Goal: Communication & Community: Answer question/provide support

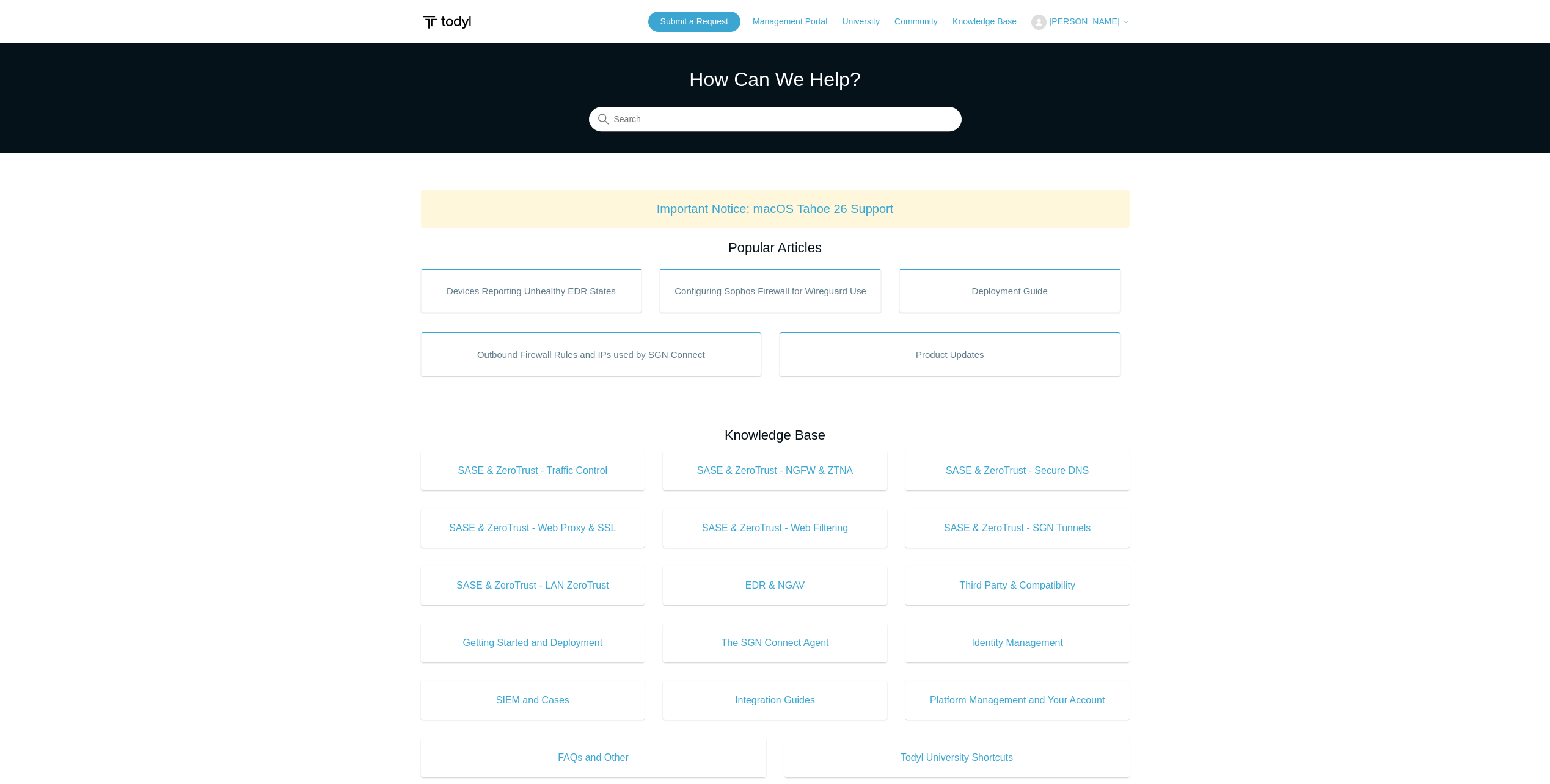
click at [1088, 29] on button "[PERSON_NAME]" at bounding box center [1080, 22] width 98 height 16
click at [1096, 49] on link "My Support Requests" at bounding box center [1091, 48] width 119 height 21
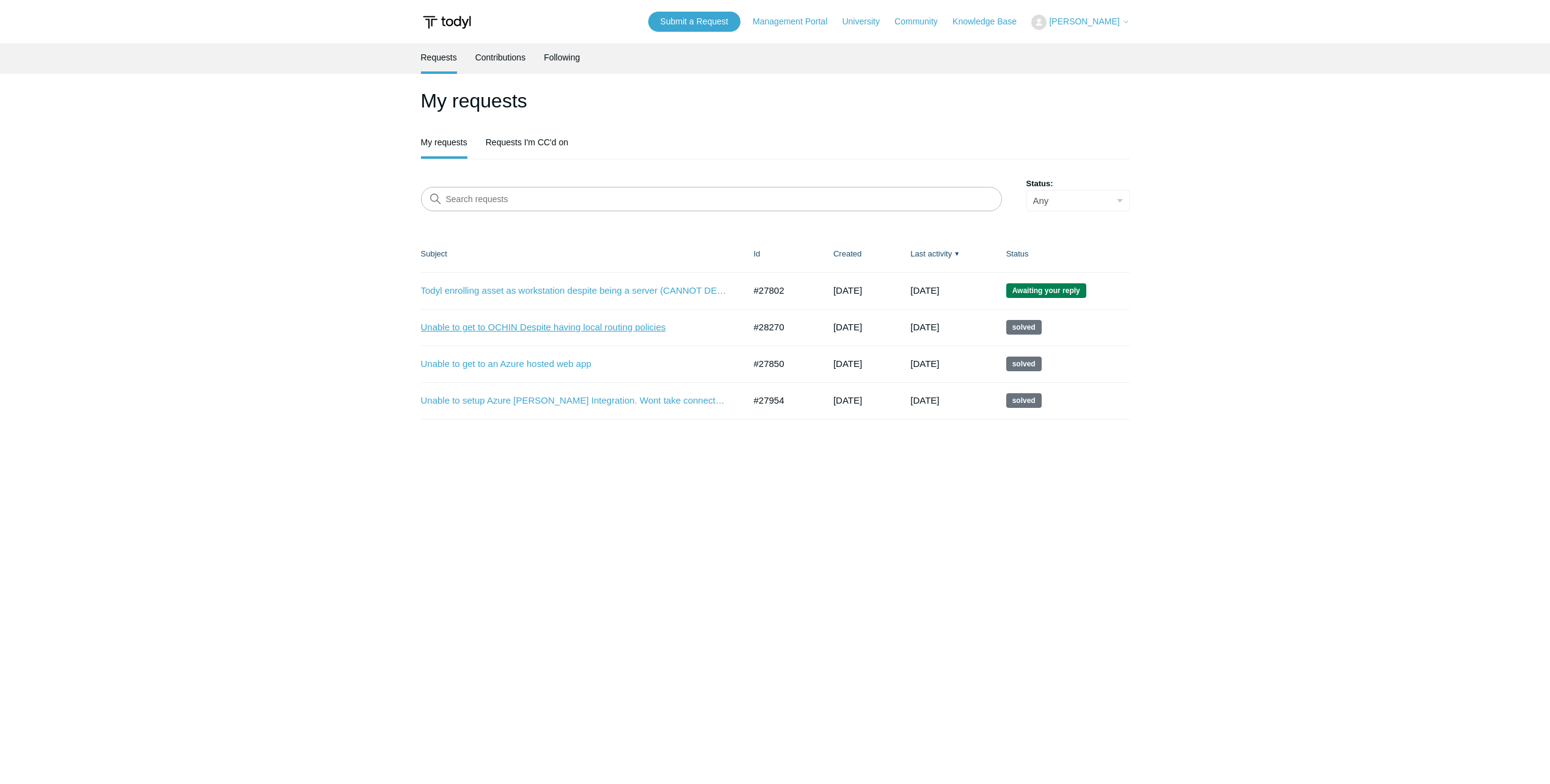
click at [610, 325] on link "Unable to get to OCHIN Despite having local routing policies" at bounding box center [574, 328] width 306 height 14
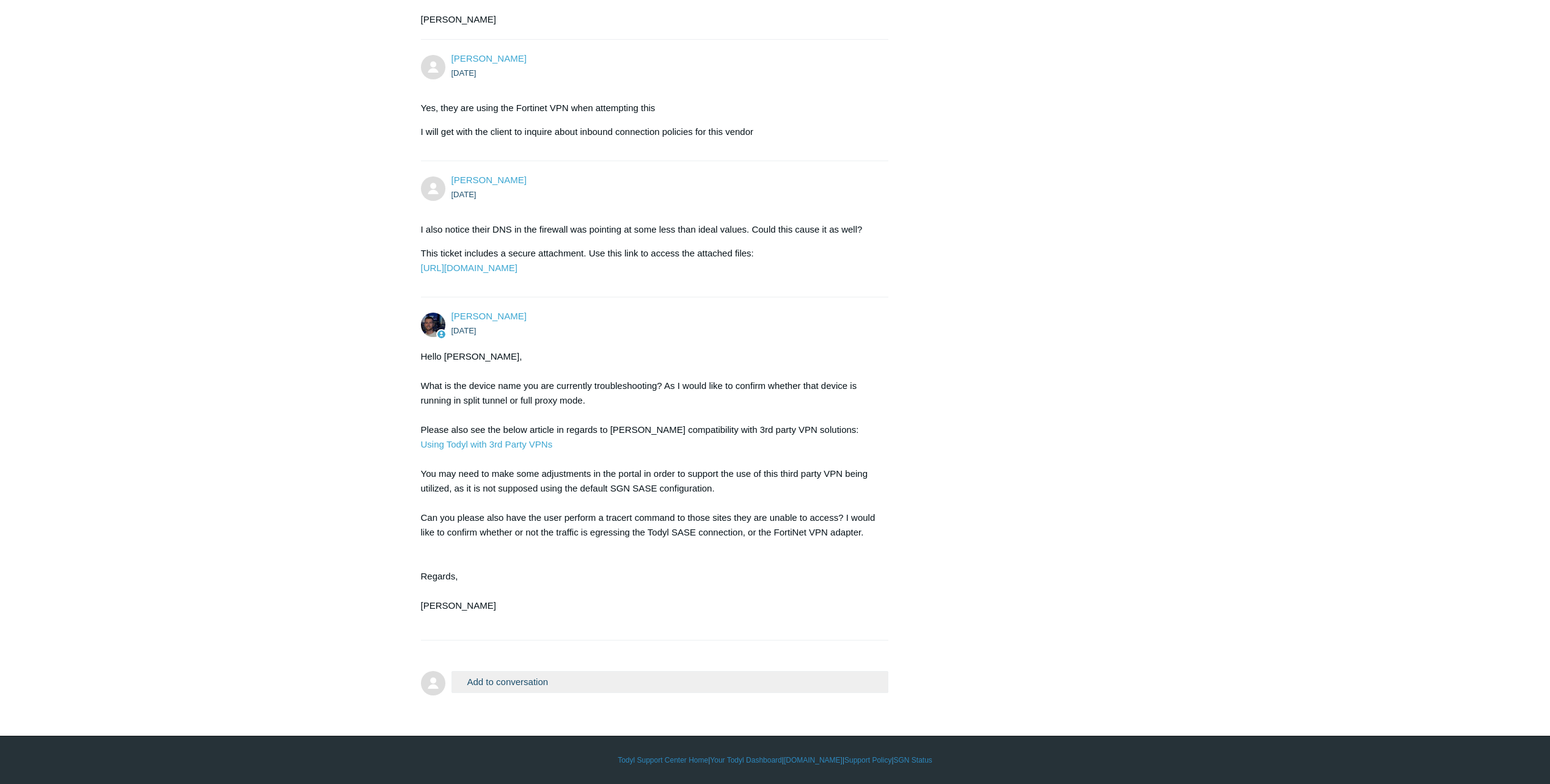
scroll to position [1376, 0]
click at [515, 684] on button "Add to conversation" at bounding box center [670, 682] width 438 height 21
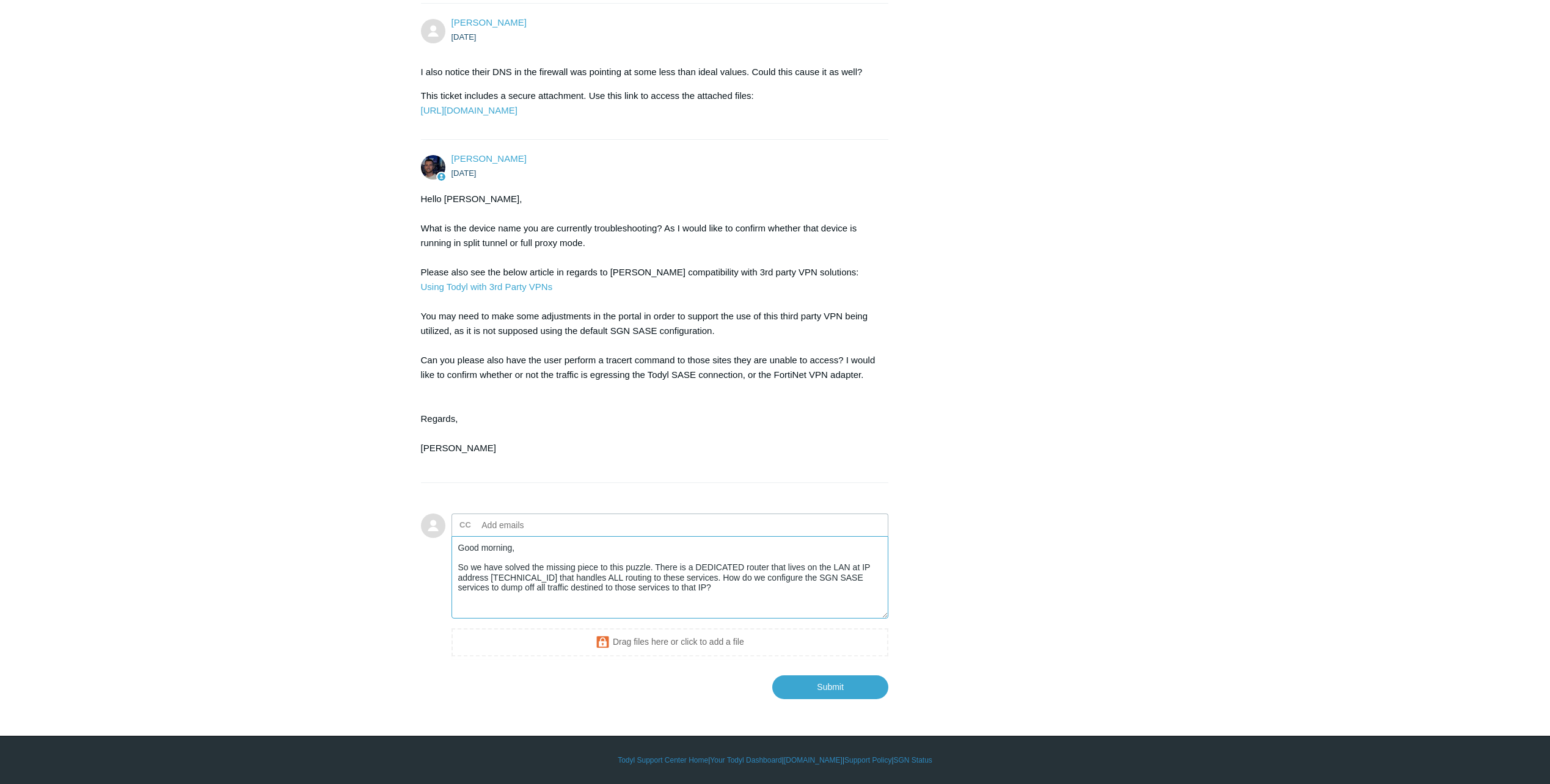
scroll to position [1533, 0]
type textarea "Good morning, So we have solved the missing piece to this puzzle. There is a DE…"
click at [842, 683] on input "Submit" at bounding box center [831, 686] width 116 height 24
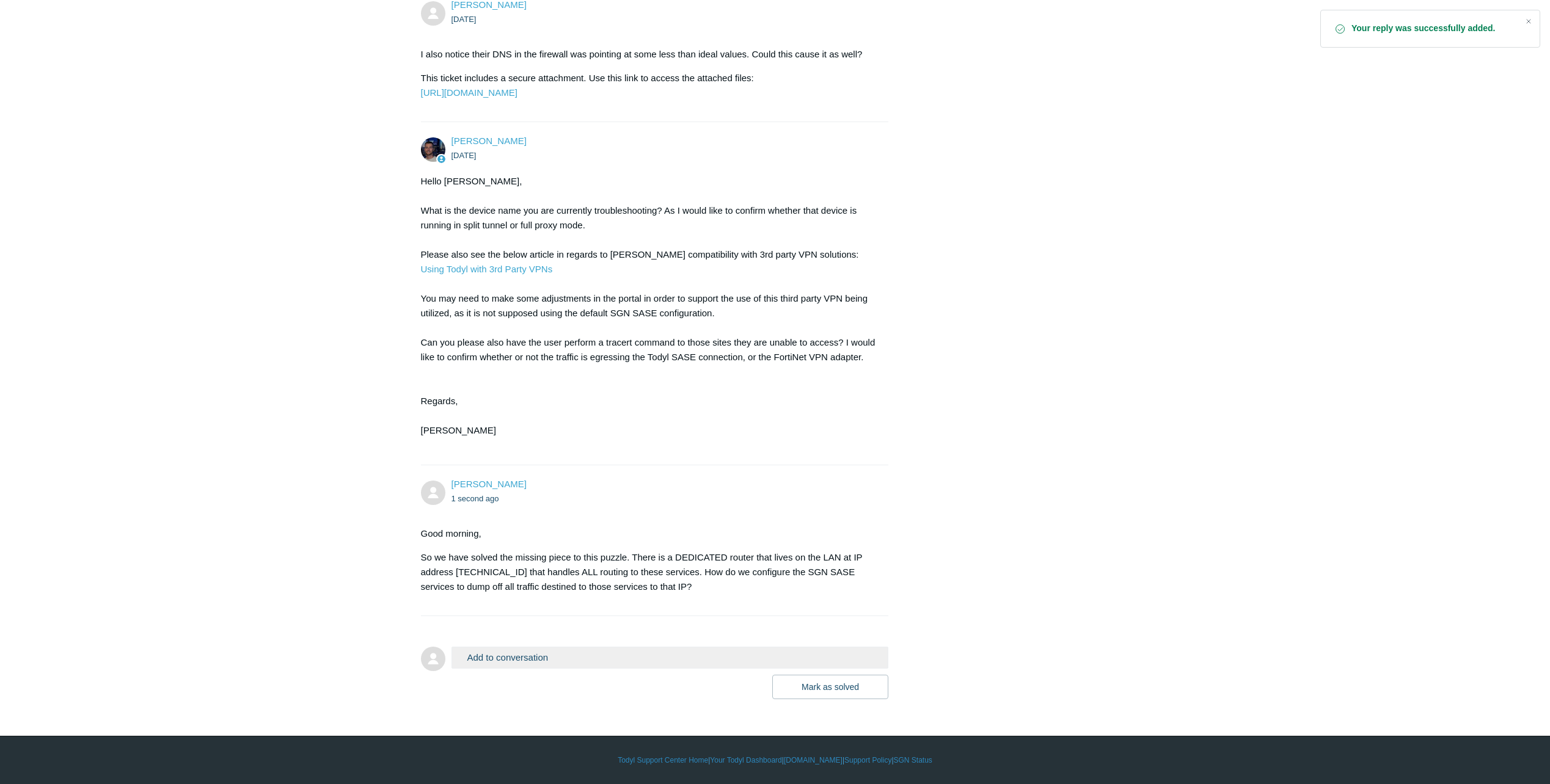
scroll to position [1552, 0]
drag, startPoint x: 529, startPoint y: 570, endPoint x: 521, endPoint y: 574, distance: 8.9
drag, startPoint x: 521, startPoint y: 574, endPoint x: 445, endPoint y: 574, distance: 76.0
click at [445, 574] on p "So we have solved the missing piece to this puzzle. There is a DEDICATED router…" at bounding box center [649, 572] width 456 height 44
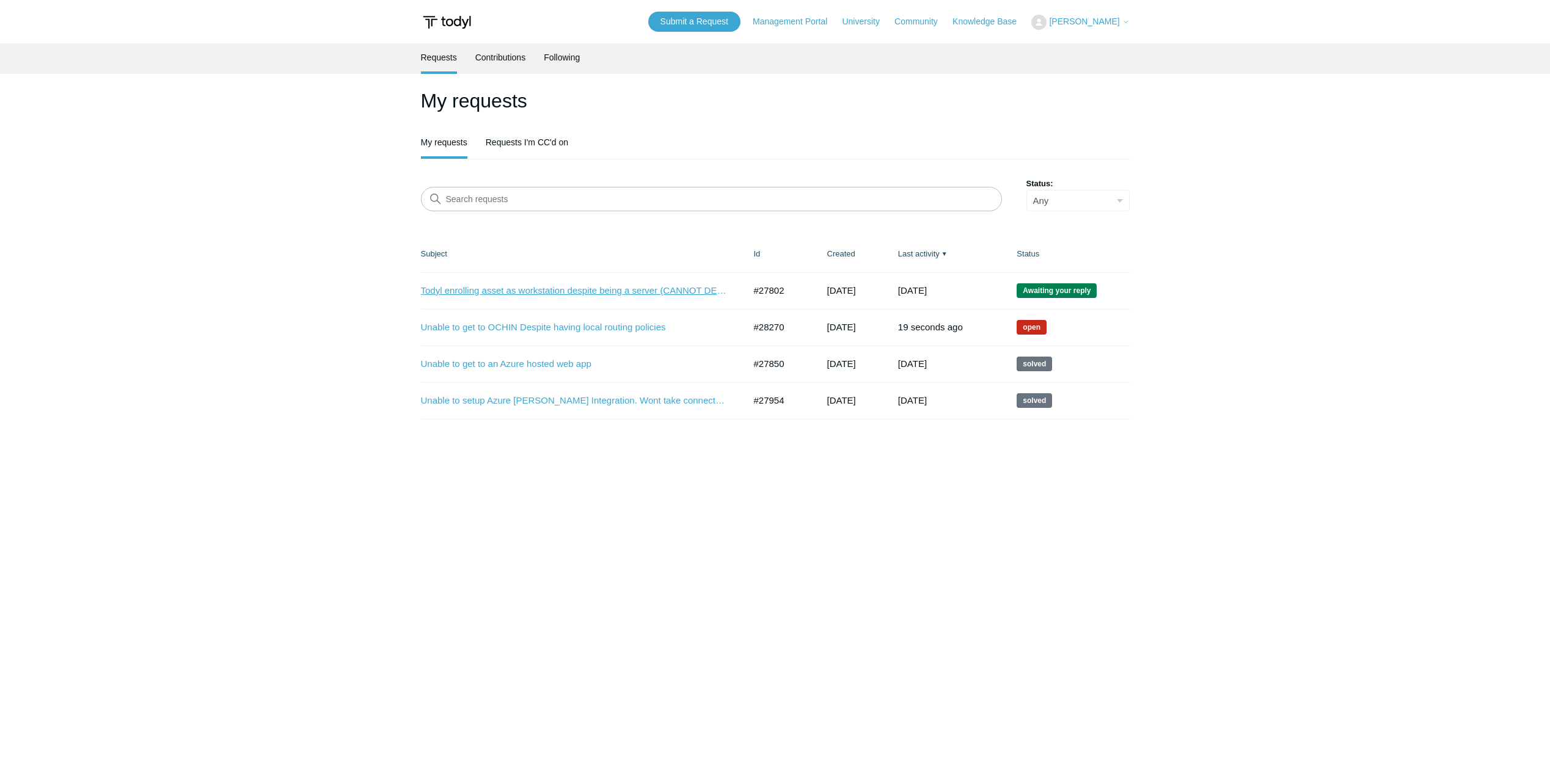
click at [619, 292] on link "Todyl enrolling asset as workstation despite being a server (CANNOT DEPLOY SECU…" at bounding box center [574, 291] width 306 height 14
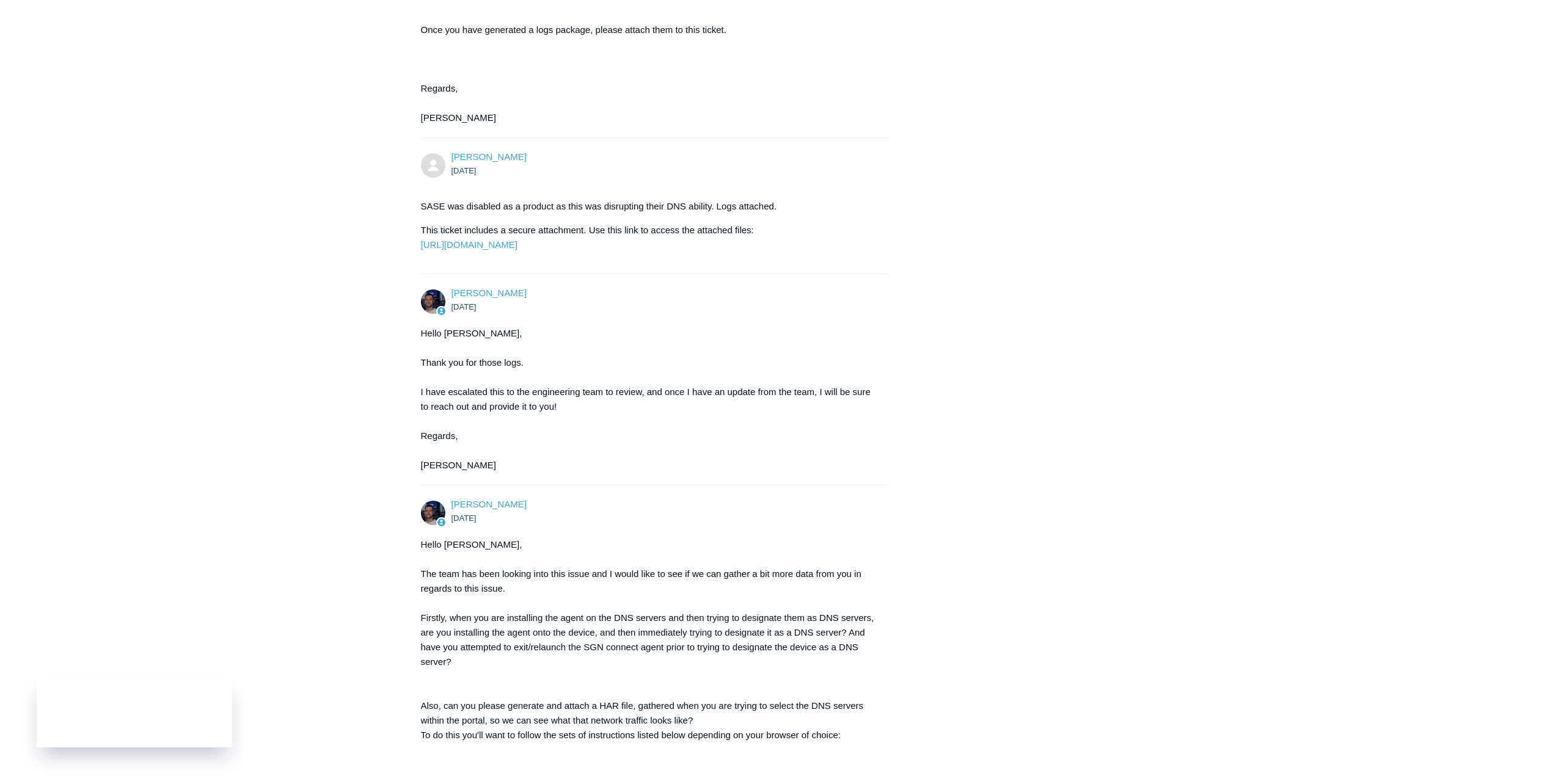
scroll to position [736, 0]
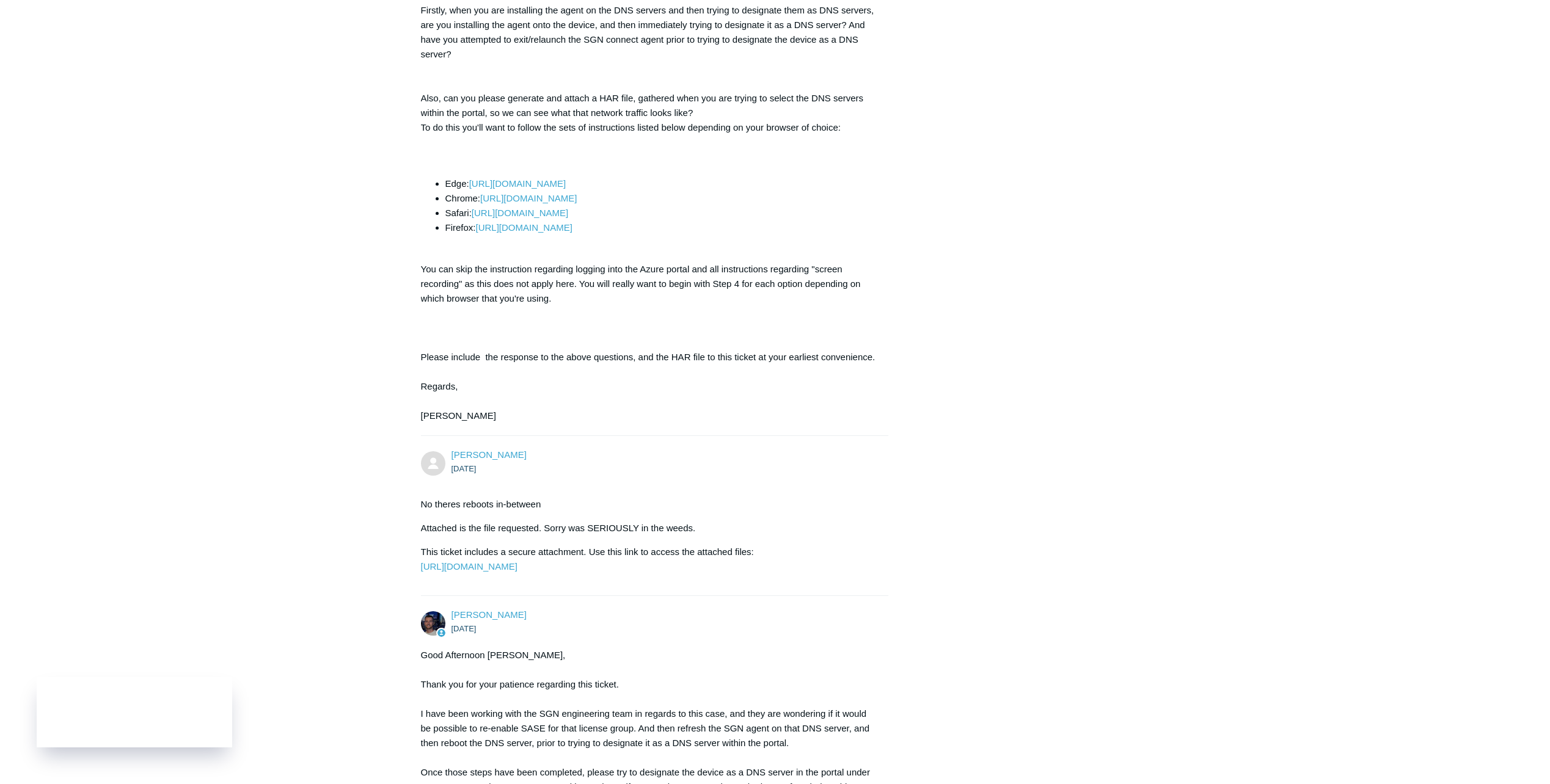
scroll to position [1530, 0]
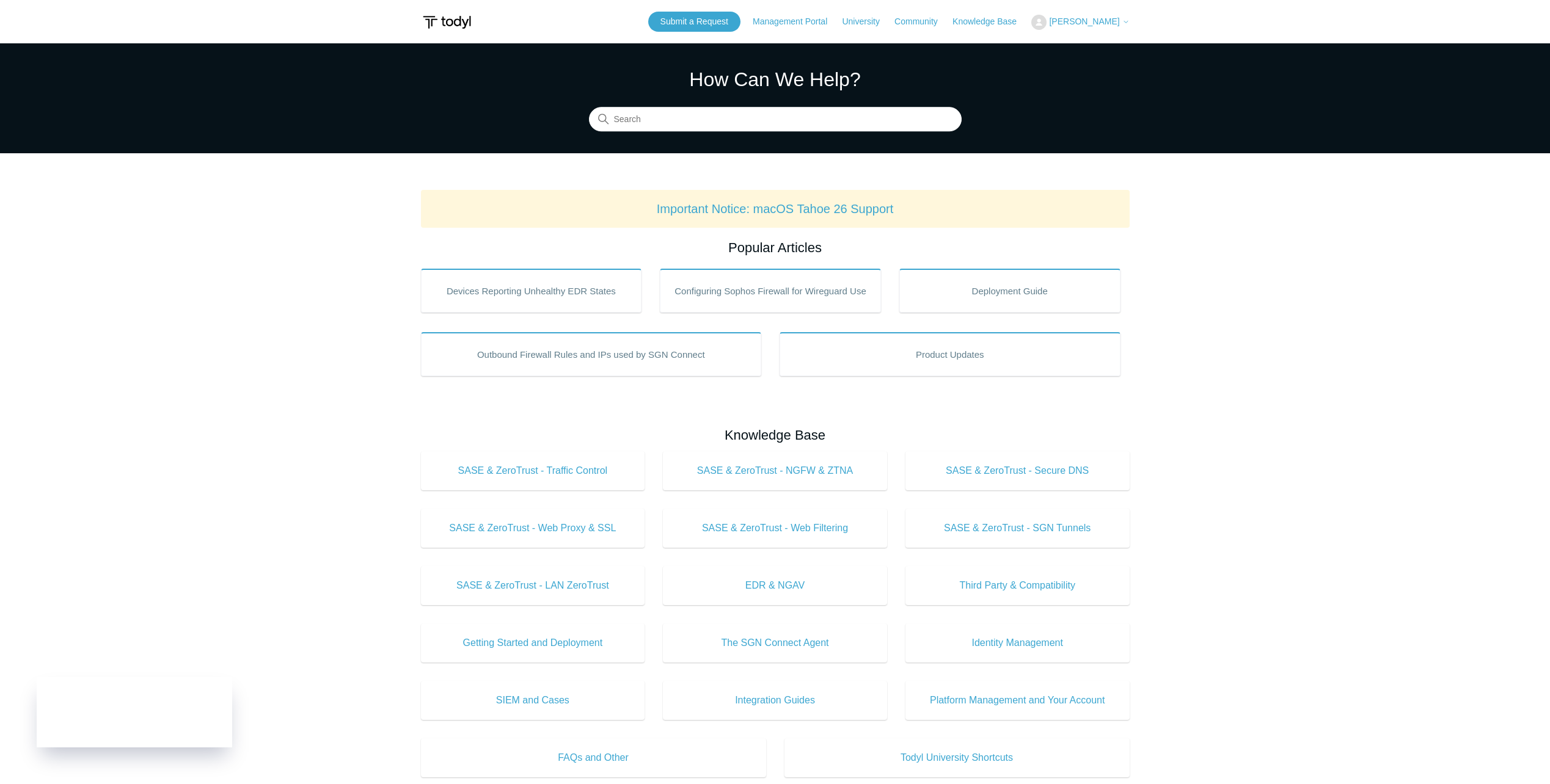
click at [1119, 19] on span "[PERSON_NAME]" at bounding box center [1084, 21] width 70 height 10
click at [1103, 44] on link "My Support Requests" at bounding box center [1091, 48] width 119 height 21
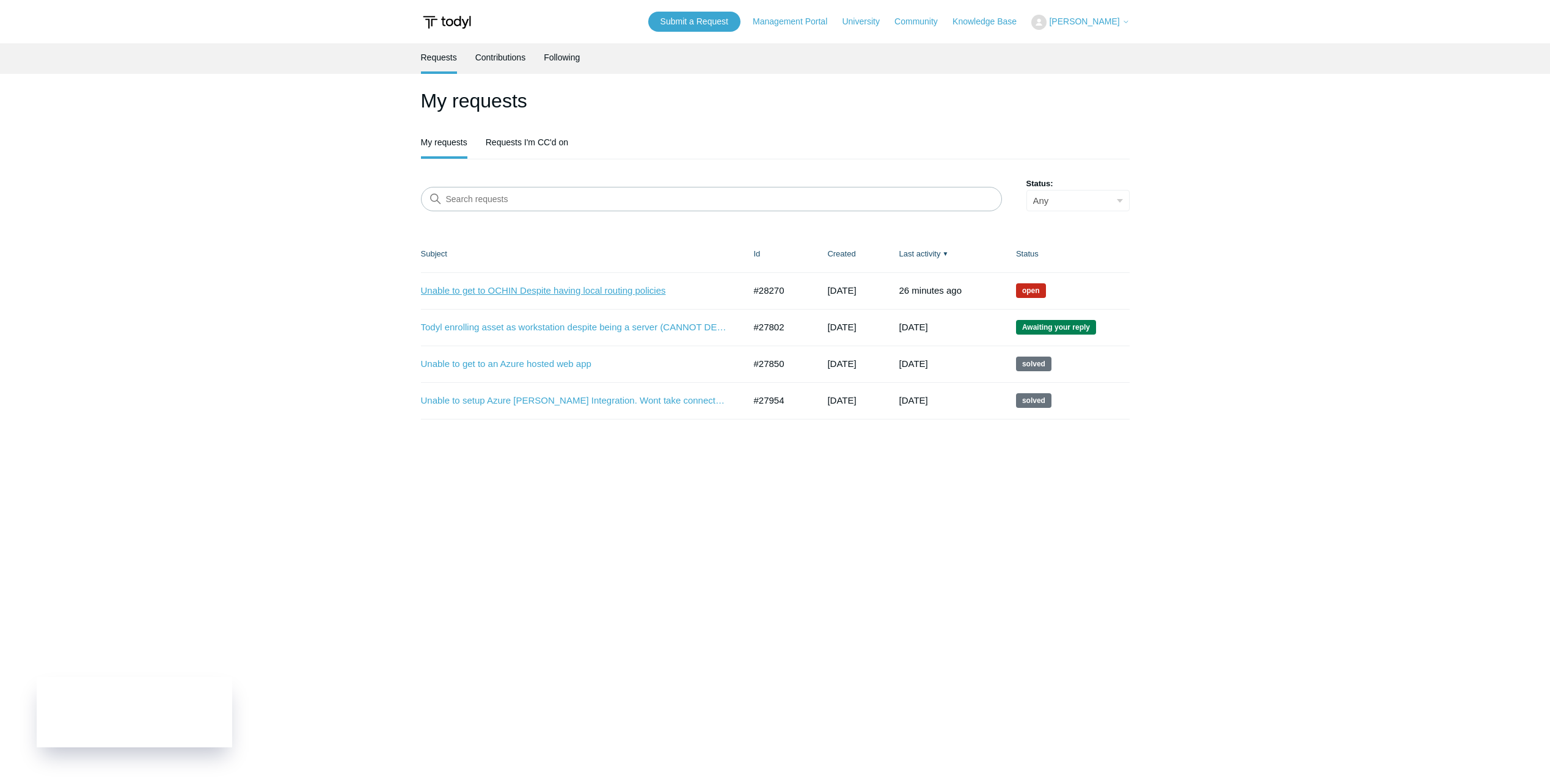
click at [541, 288] on link "Unable to get to OCHIN Despite having local routing policies" at bounding box center [574, 291] width 306 height 14
click at [600, 292] on link "Unable to get to OCHIN Despite having local routing policies" at bounding box center [574, 291] width 306 height 14
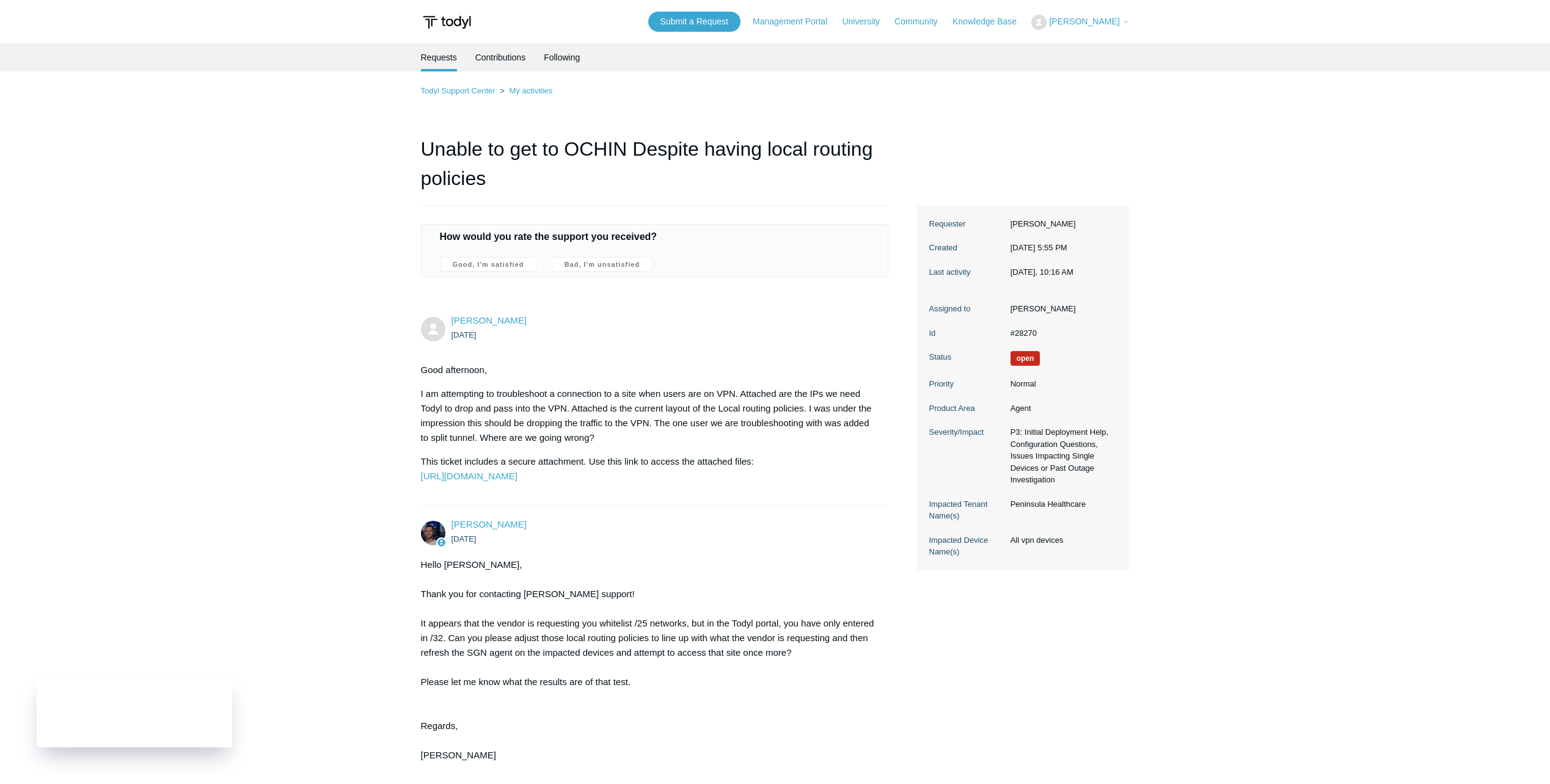
click at [1040, 547] on dd "All vpn devices" at bounding box center [1061, 540] width 113 height 13
click at [1056, 510] on dd "Peninsula Healthcare" at bounding box center [1061, 505] width 113 height 13
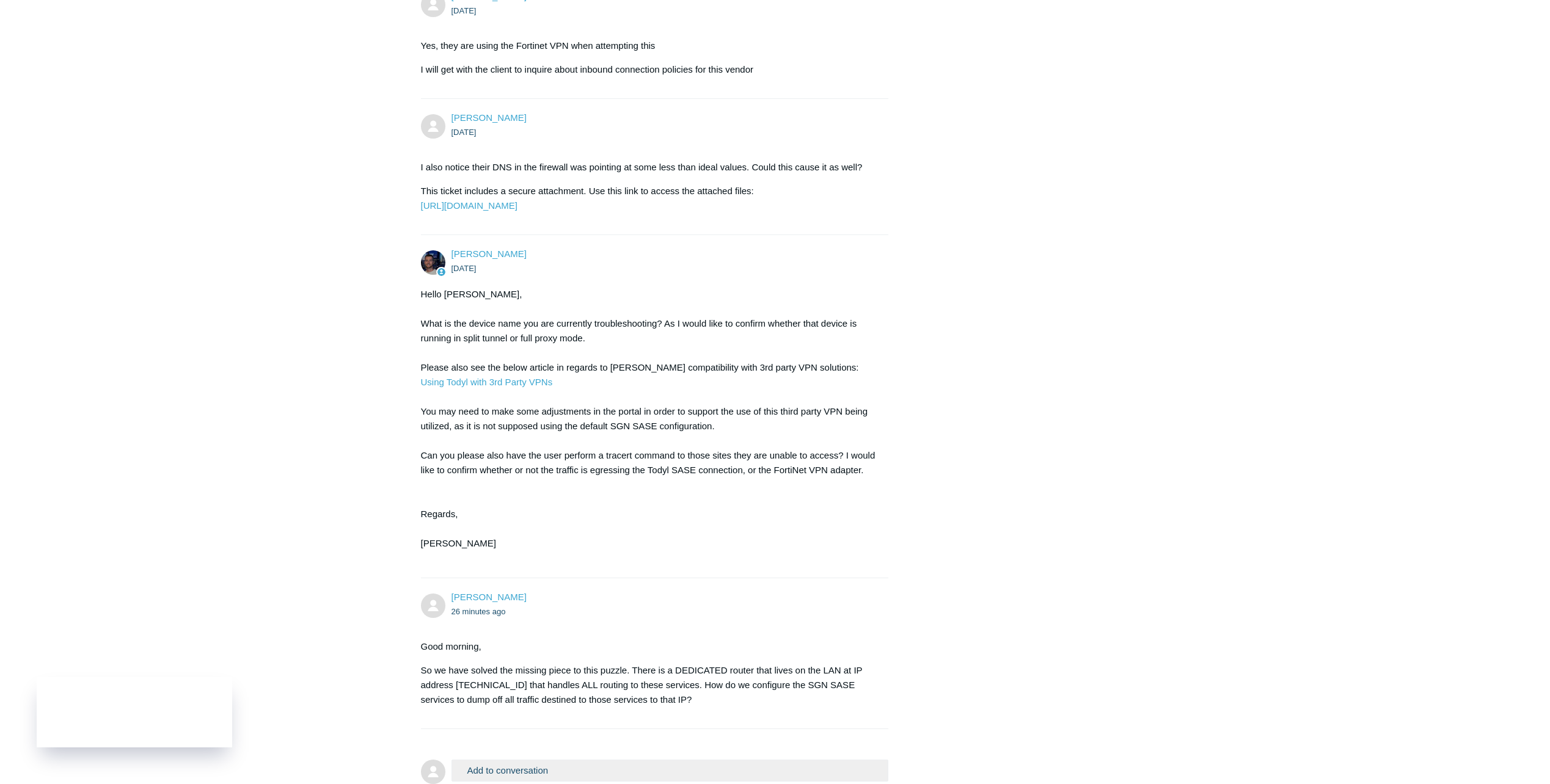
scroll to position [1552, 0]
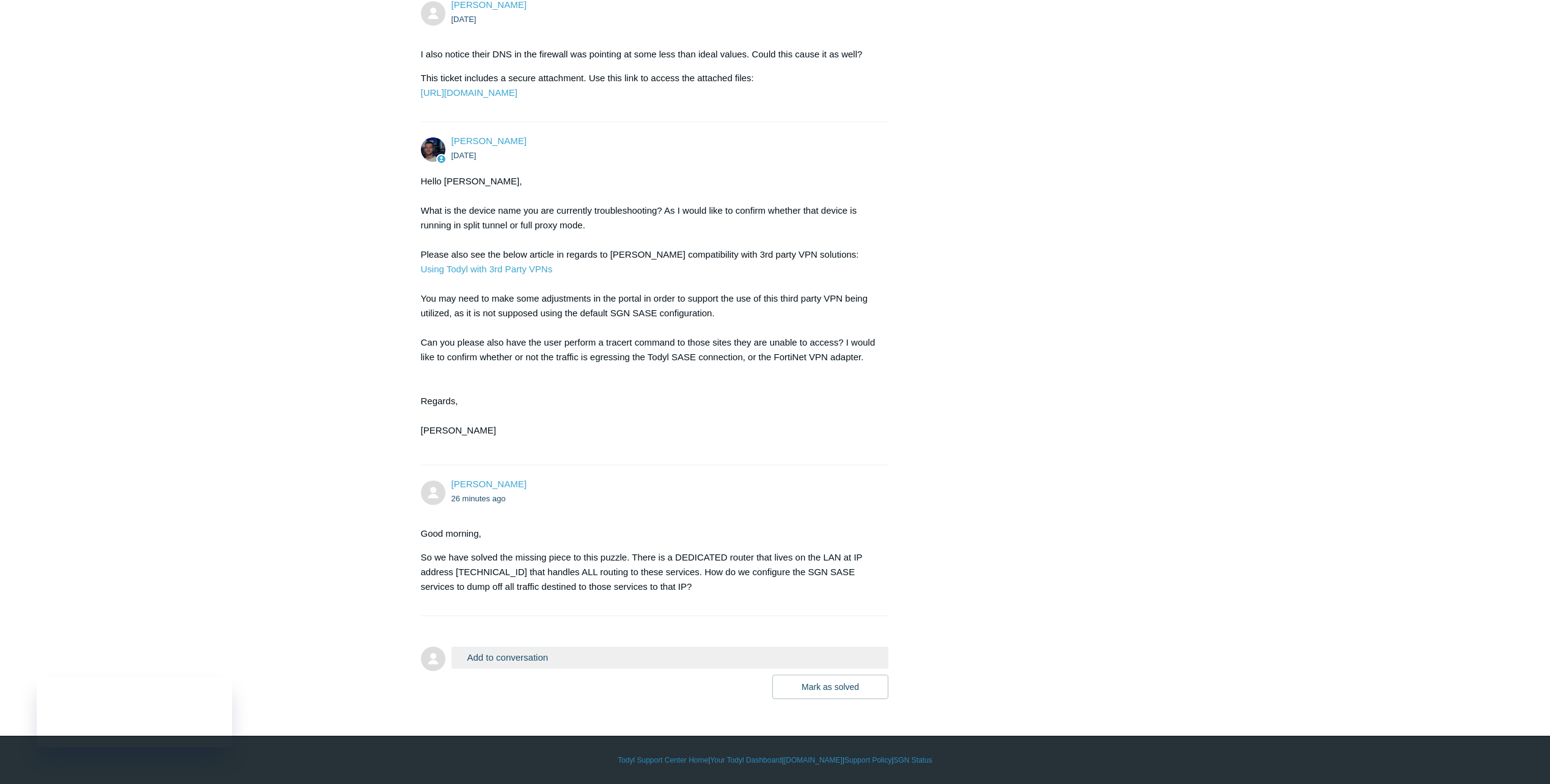
click at [541, 656] on button "Add to conversation" at bounding box center [670, 658] width 438 height 21
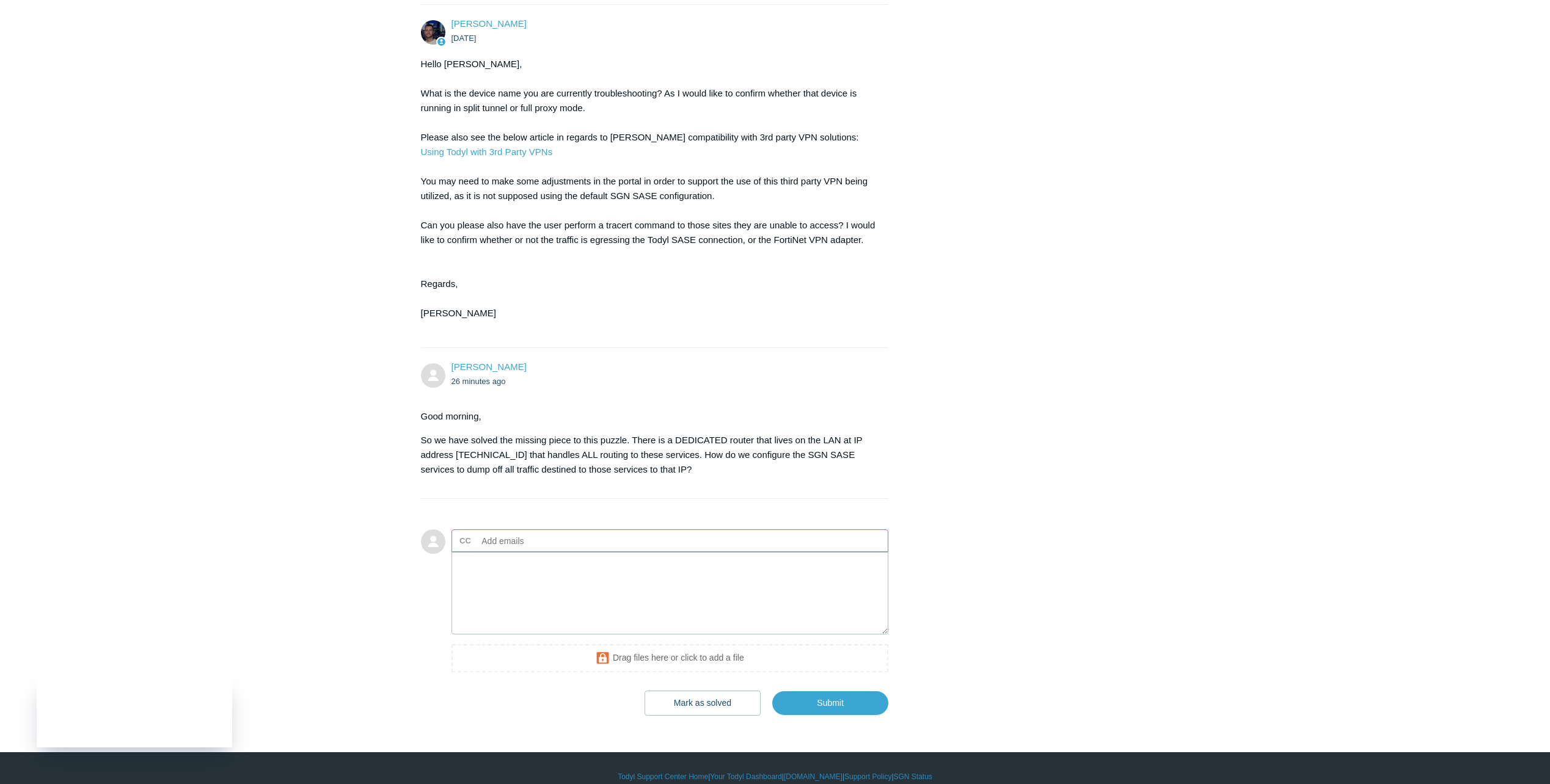
click at [467, 550] on label "CC" at bounding box center [465, 540] width 12 height 18
click at [508, 550] on input "text" at bounding box center [543, 540] width 131 height 18
click at [522, 550] on input "text" at bounding box center [543, 540] width 131 height 18
paste input "ryano@divergeit.com"
type input "ryano@divergeit.com"
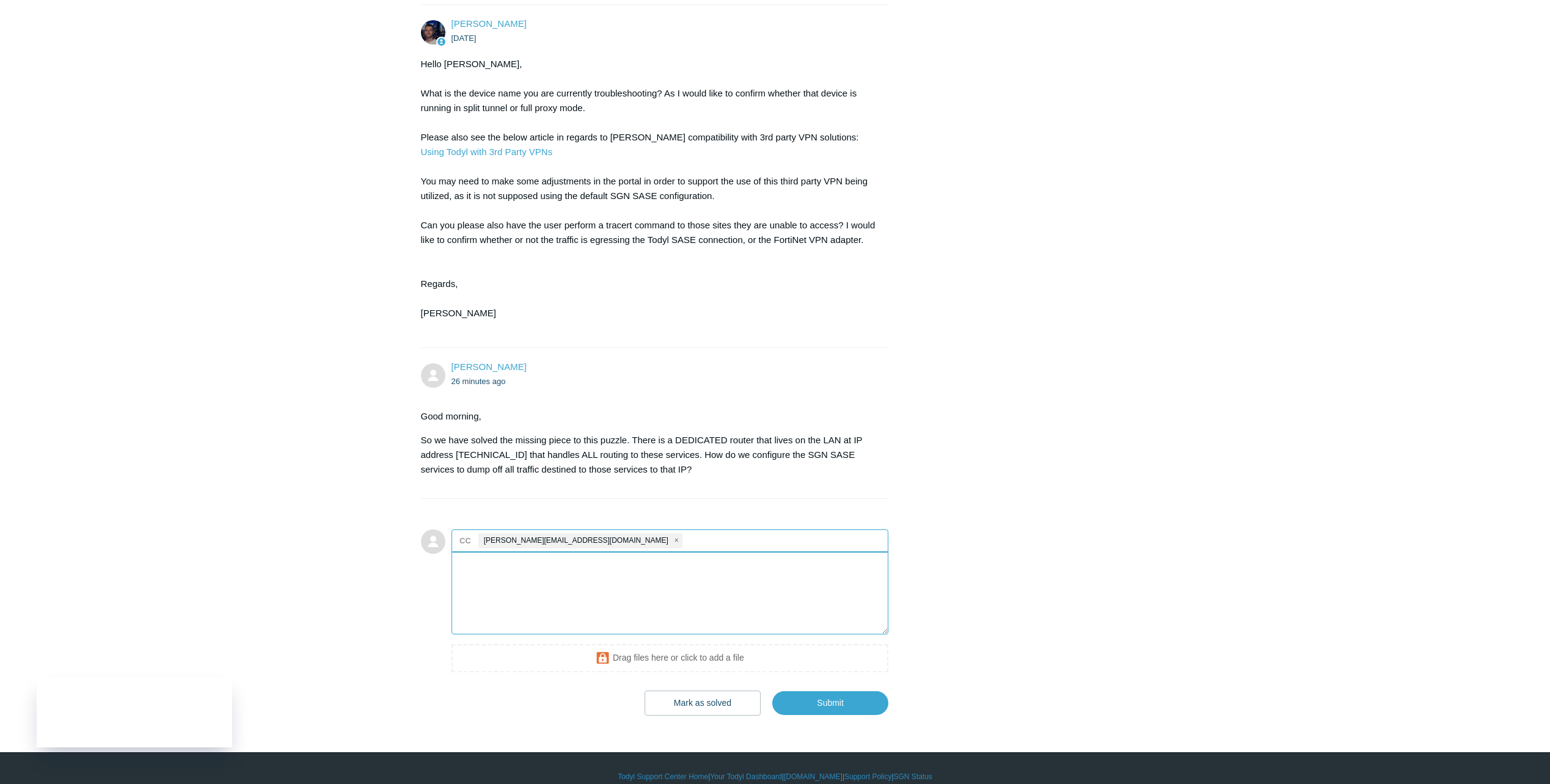
click at [537, 635] on textarea "Add your reply" at bounding box center [670, 593] width 438 height 82
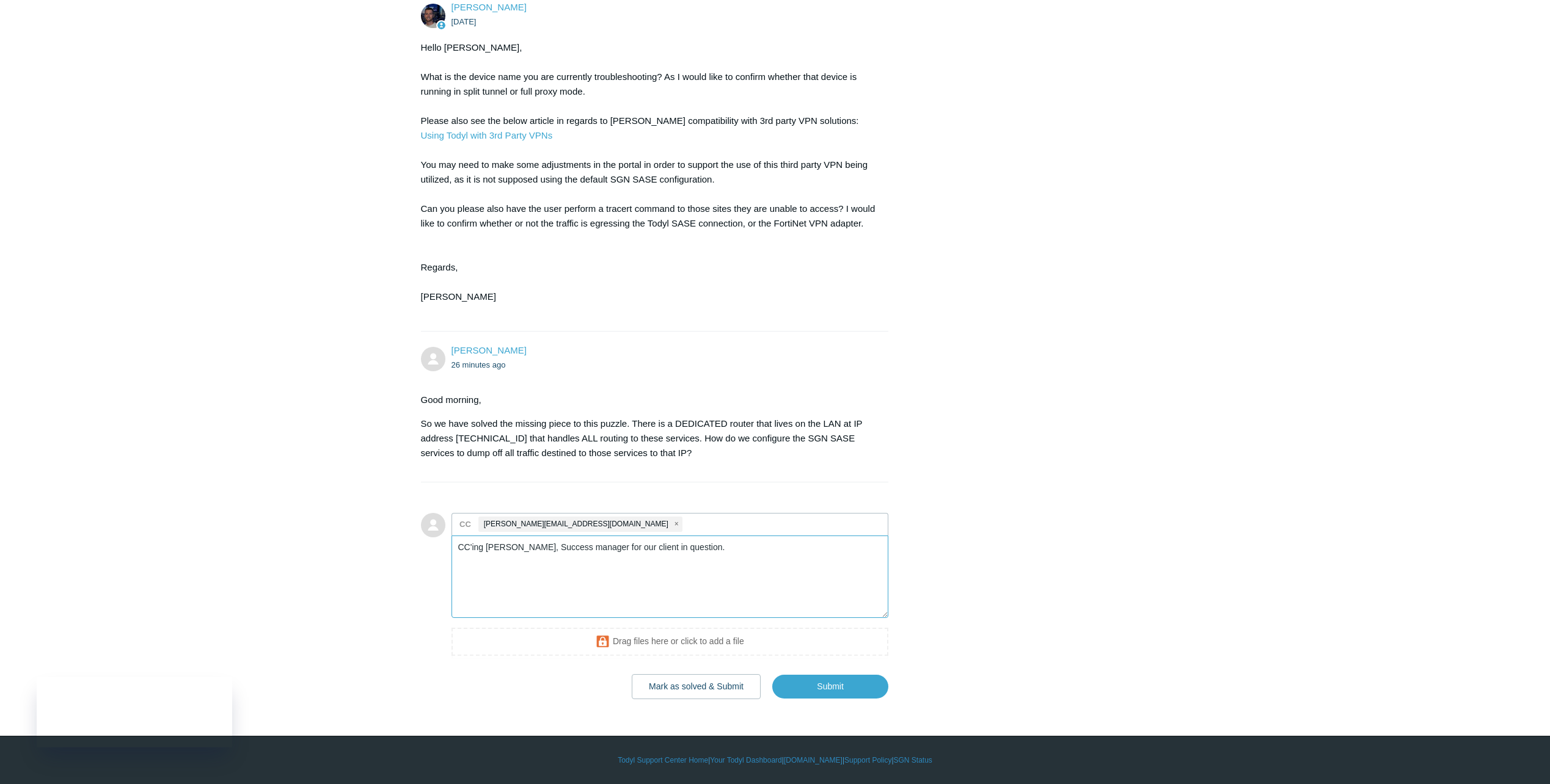
scroll to position [1685, 0]
type textarea "CC'ing [PERSON_NAME], Success manager for our client in question."
click at [821, 682] on input "Submit" at bounding box center [831, 686] width 116 height 24
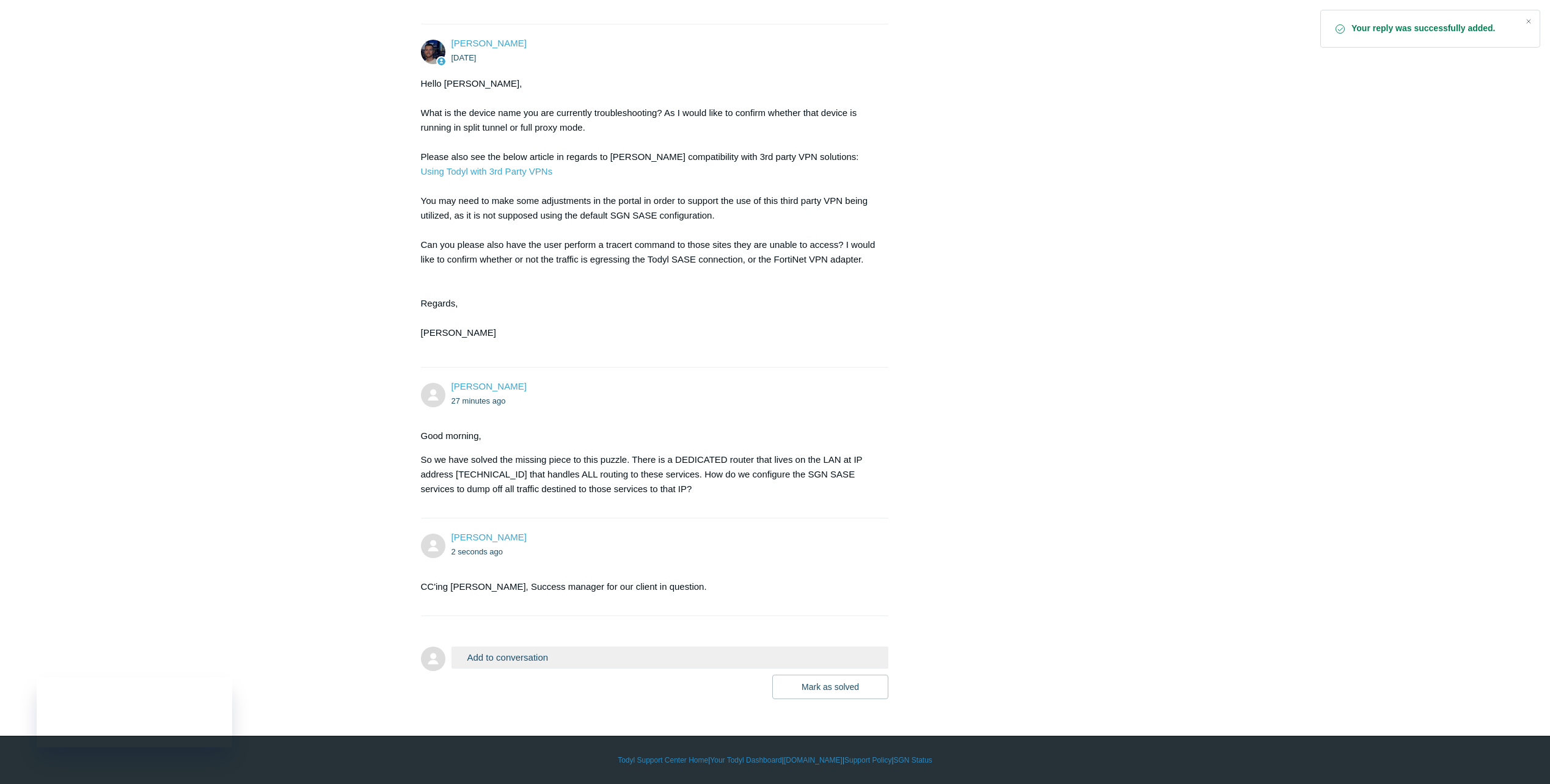
scroll to position [1649, 0]
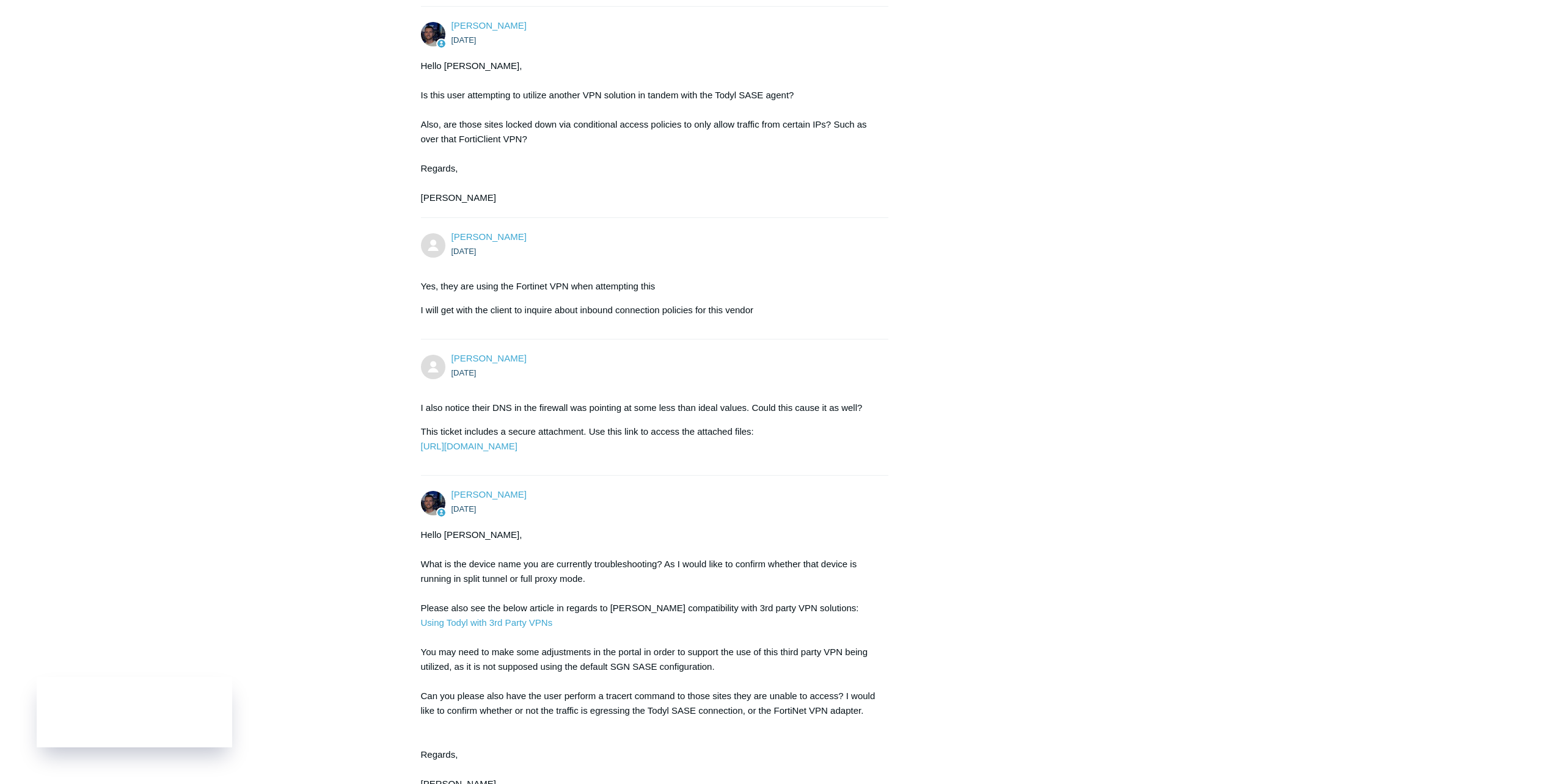
scroll to position [1099, 0]
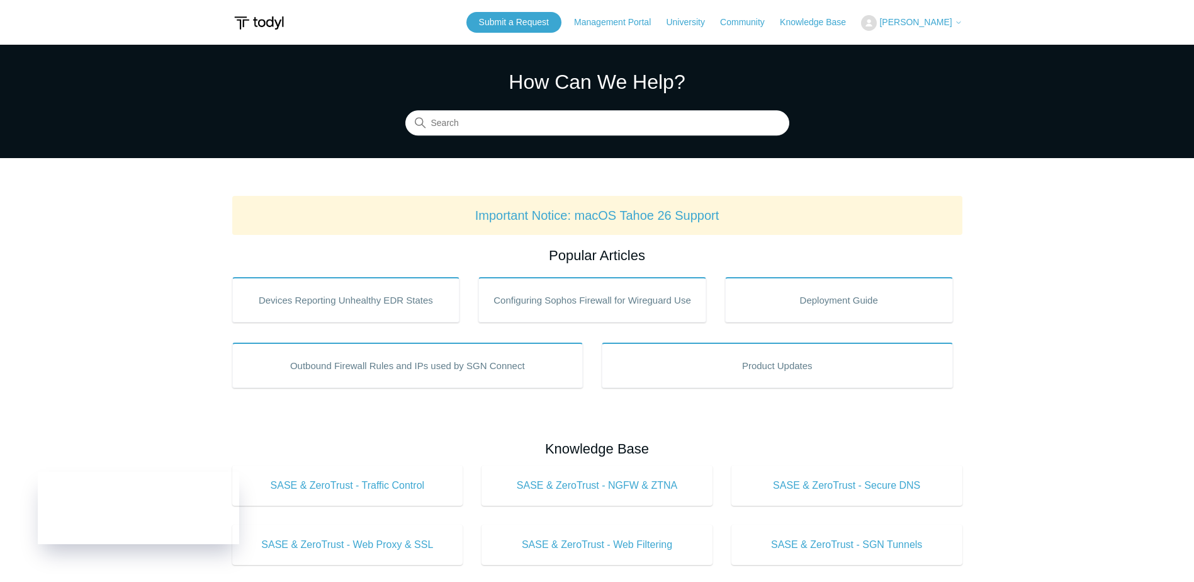
click at [932, 23] on span "[PERSON_NAME]" at bounding box center [916, 22] width 72 height 10
click at [923, 45] on link "My Support Requests" at bounding box center [923, 49] width 123 height 22
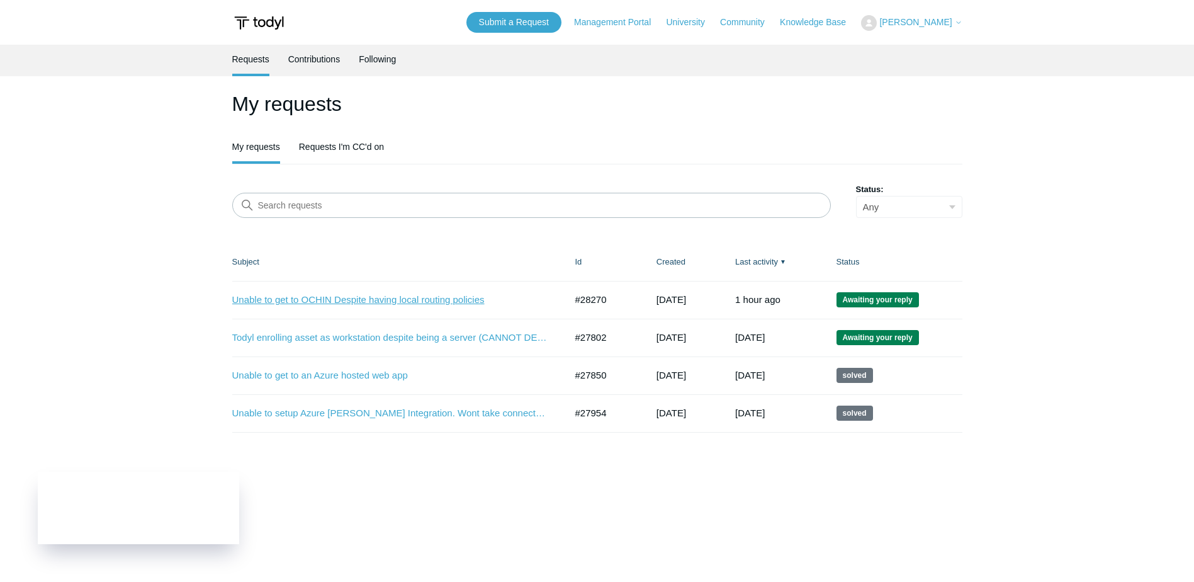
click at [385, 298] on link "Unable to get to OCHIN Despite having local routing policies" at bounding box center [389, 300] width 315 height 14
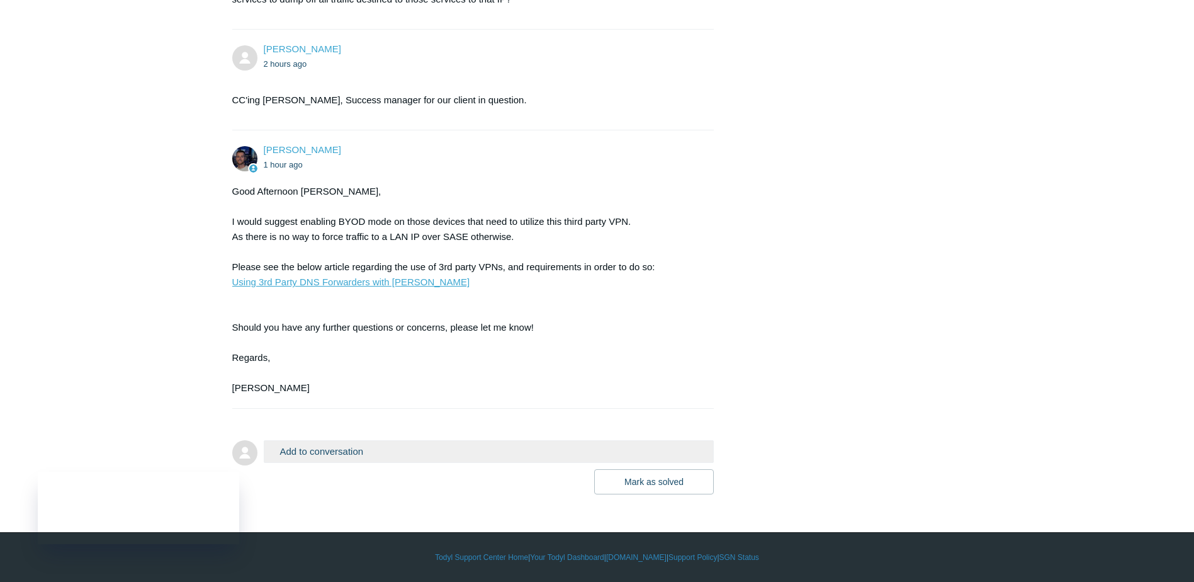
scroll to position [2078, 0]
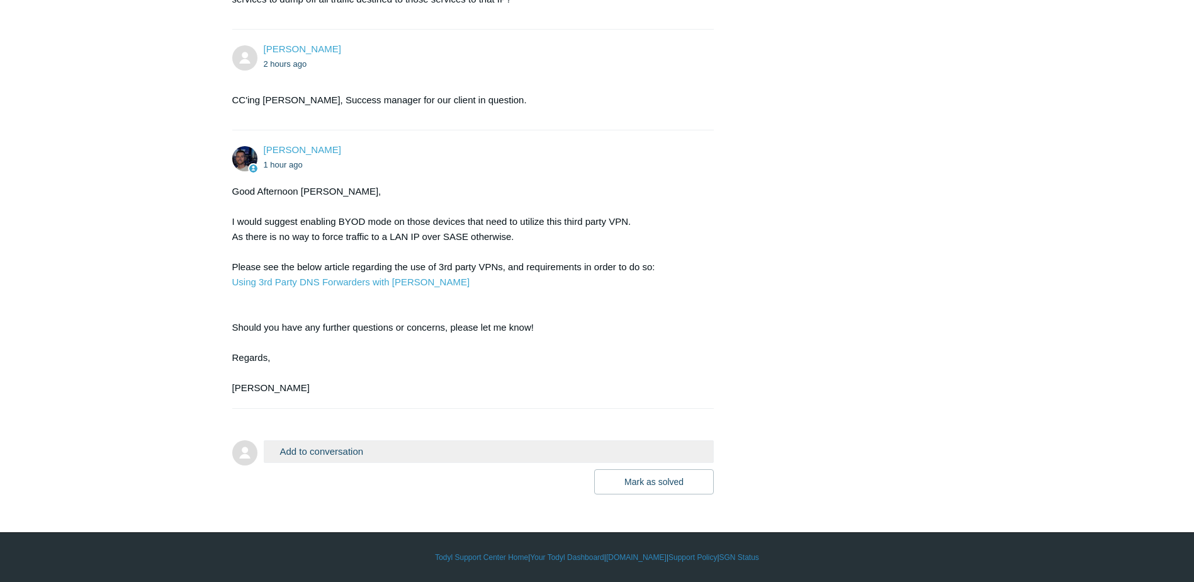
scroll to position [2204, 0]
drag, startPoint x: 358, startPoint y: 280, endPoint x: 276, endPoint y: 324, distance: 92.7
click at [276, 324] on div "Good Afternoon [PERSON_NAME], I would suggest enabling BYOD mode on those devic…" at bounding box center [467, 290] width 470 height 212
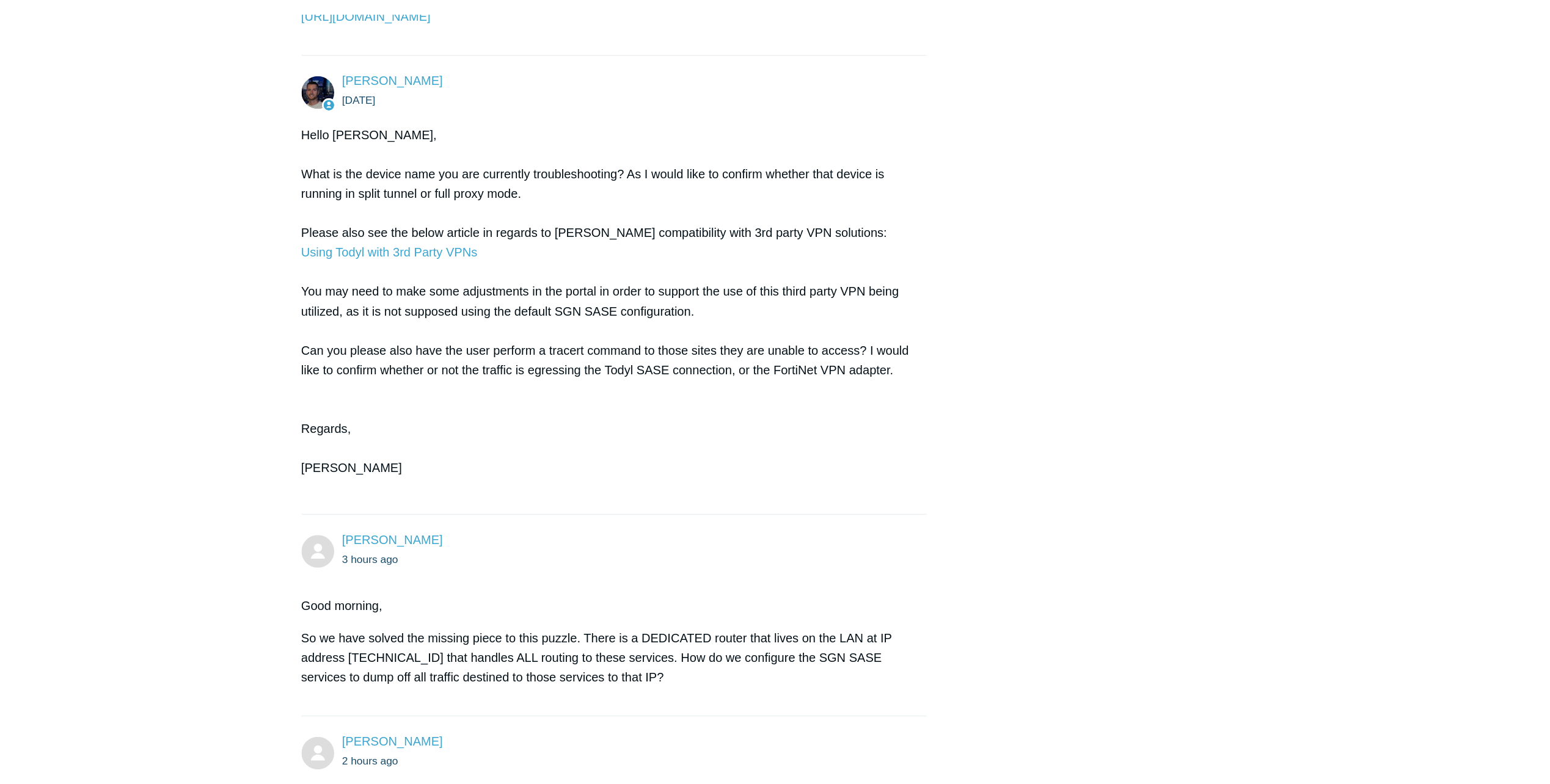
scroll to position [1467, 0]
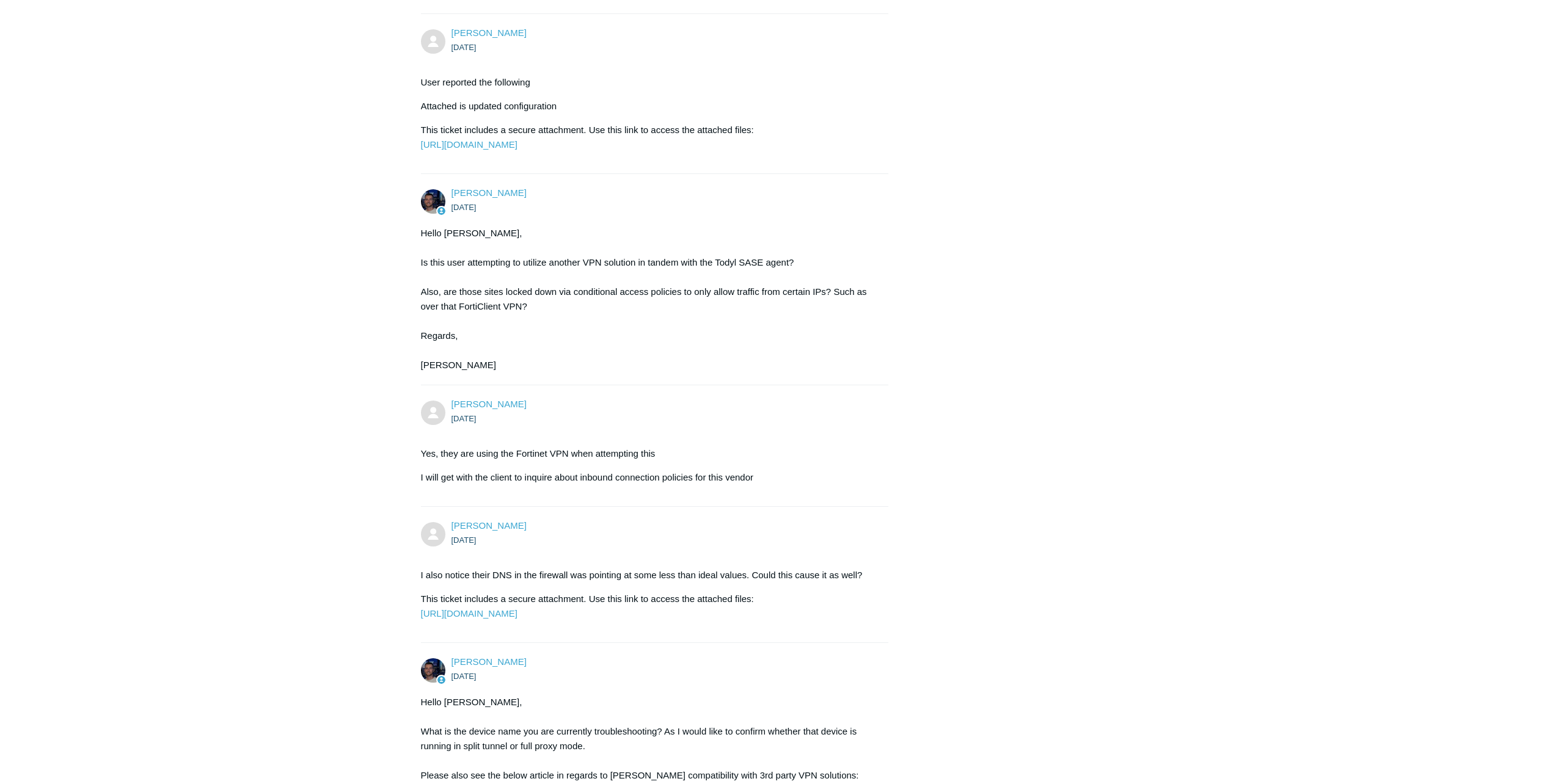
scroll to position [917, 0]
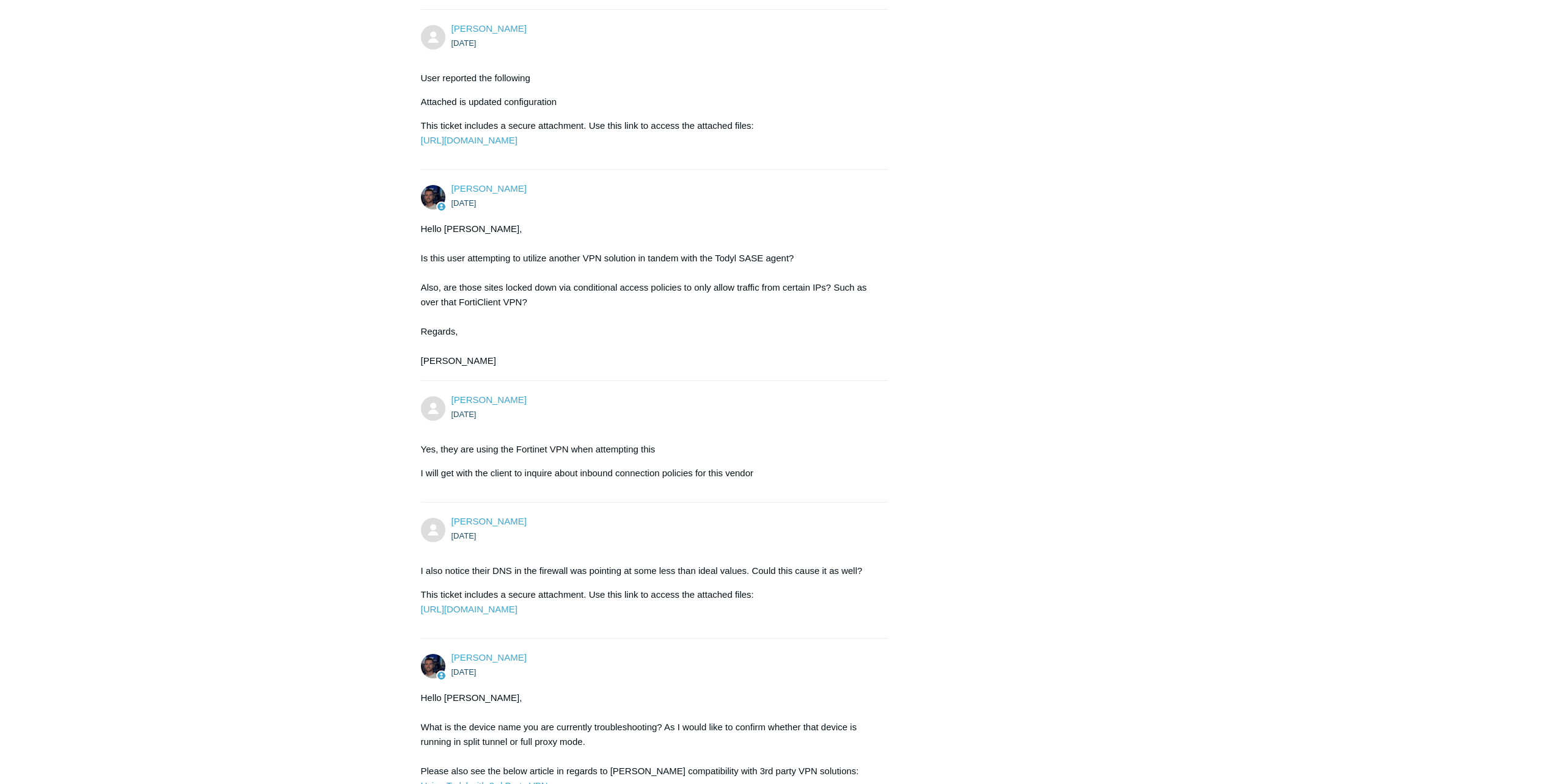
drag, startPoint x: 496, startPoint y: 276, endPoint x: 501, endPoint y: 300, distance: 24.5
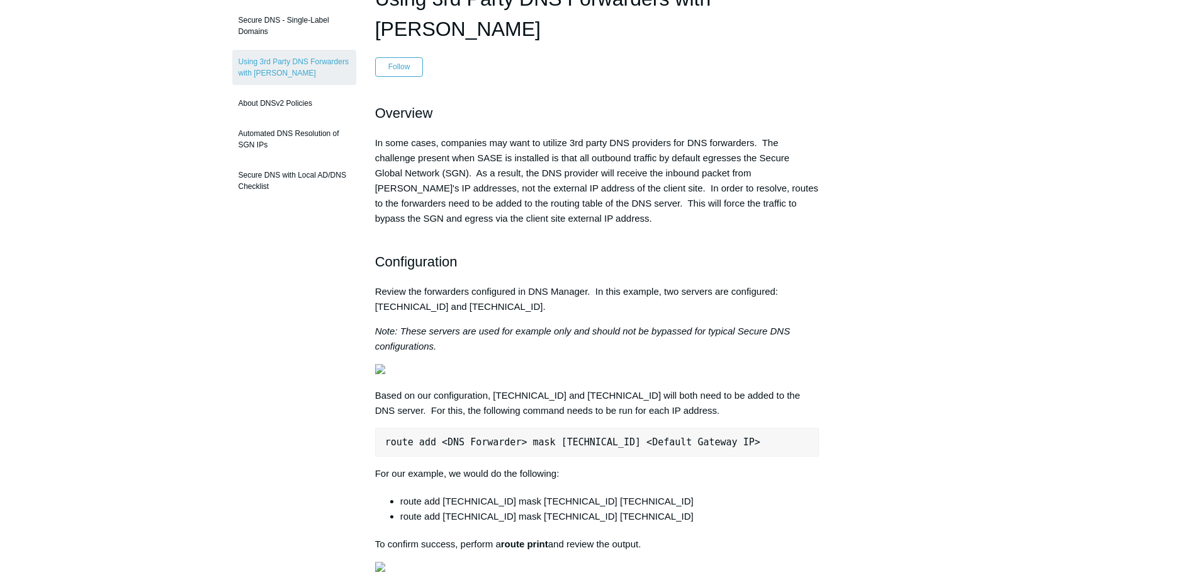
scroll to position [189, 0]
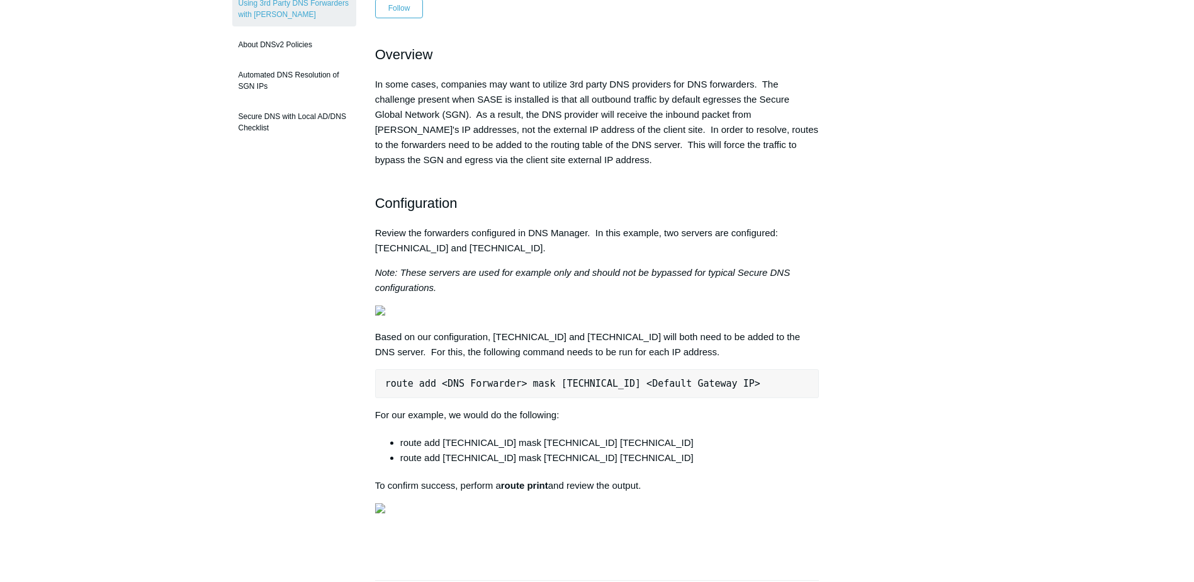
click at [766, 305] on p at bounding box center [597, 312] width 445 height 15
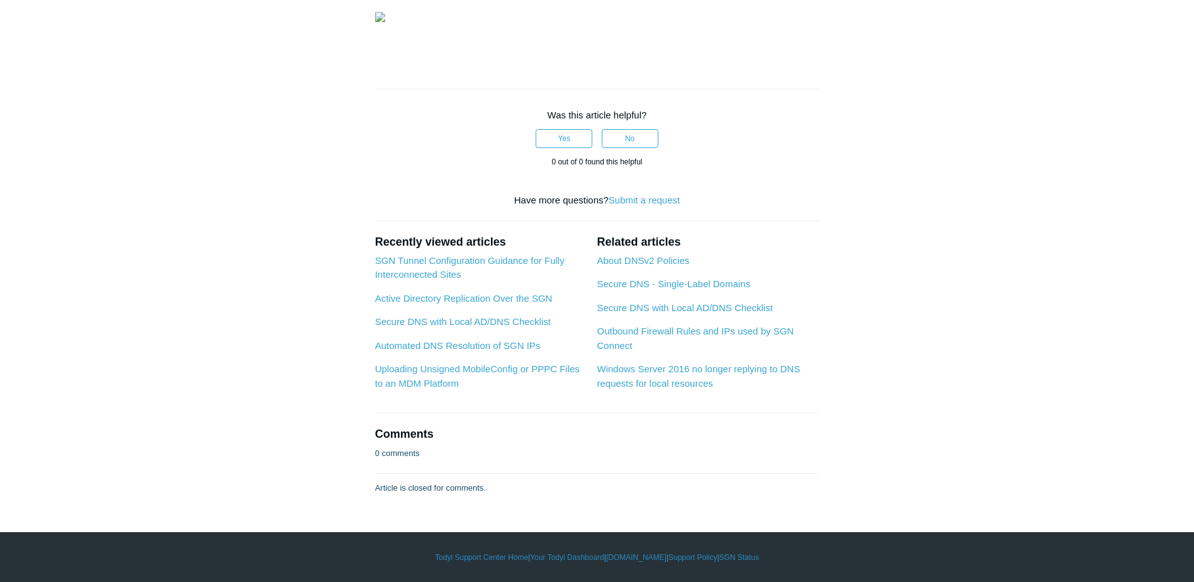
scroll to position [756, 0]
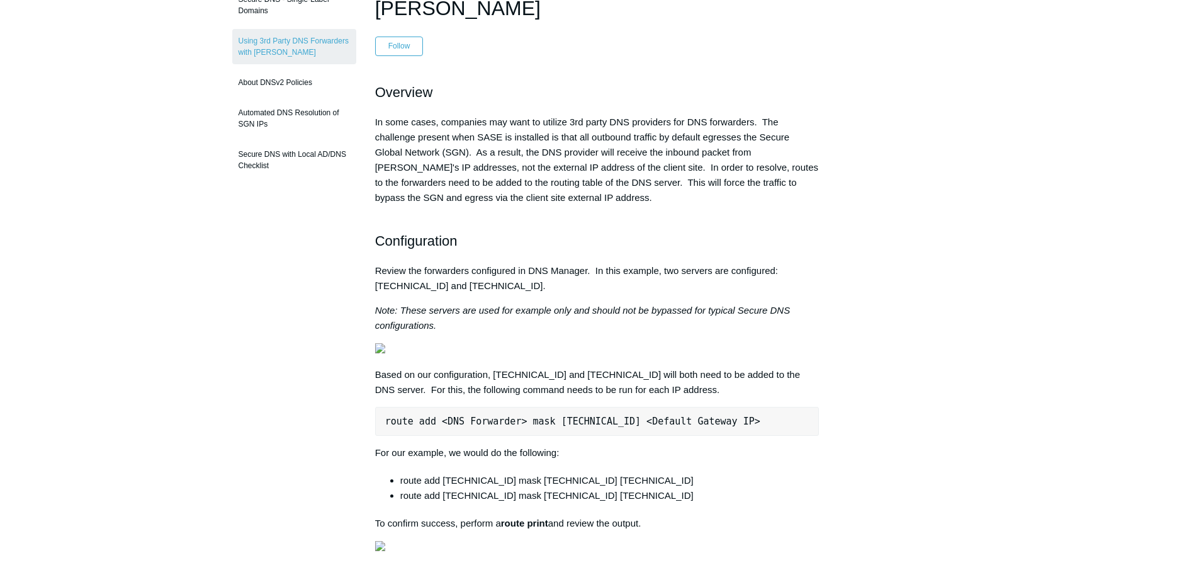
scroll to position [126, 0]
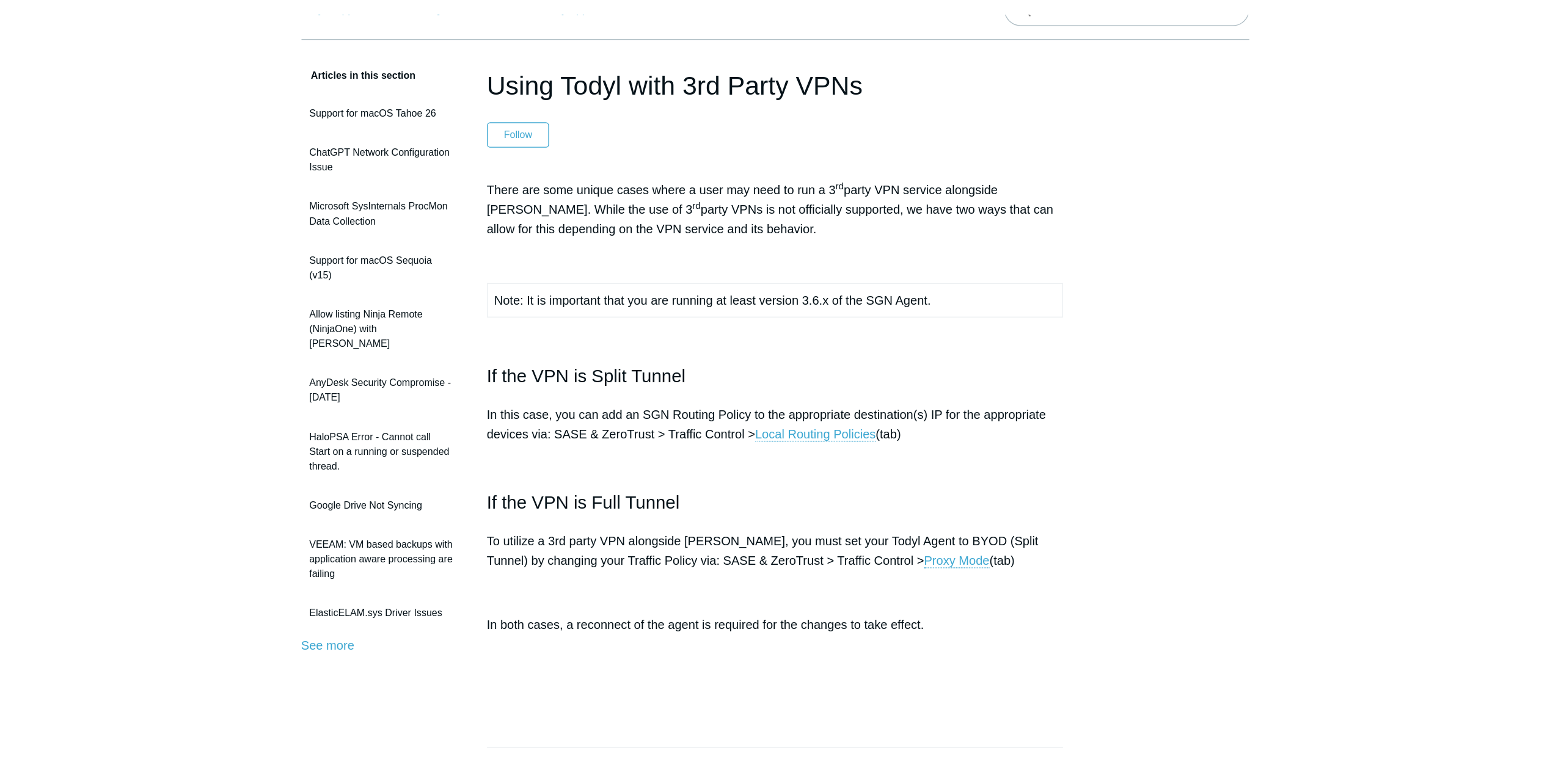
scroll to position [61, 0]
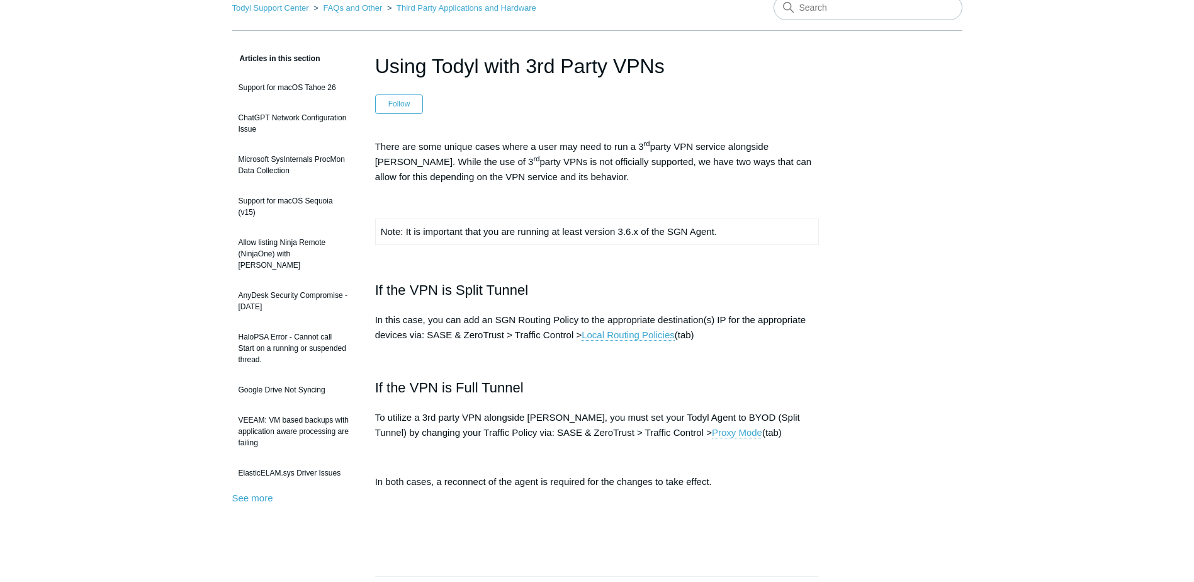
click at [934, 226] on div "Articles in this section Support for macOS Tahoe 26 ChatGPT Network Configurati…" at bounding box center [597, 516] width 730 height 931
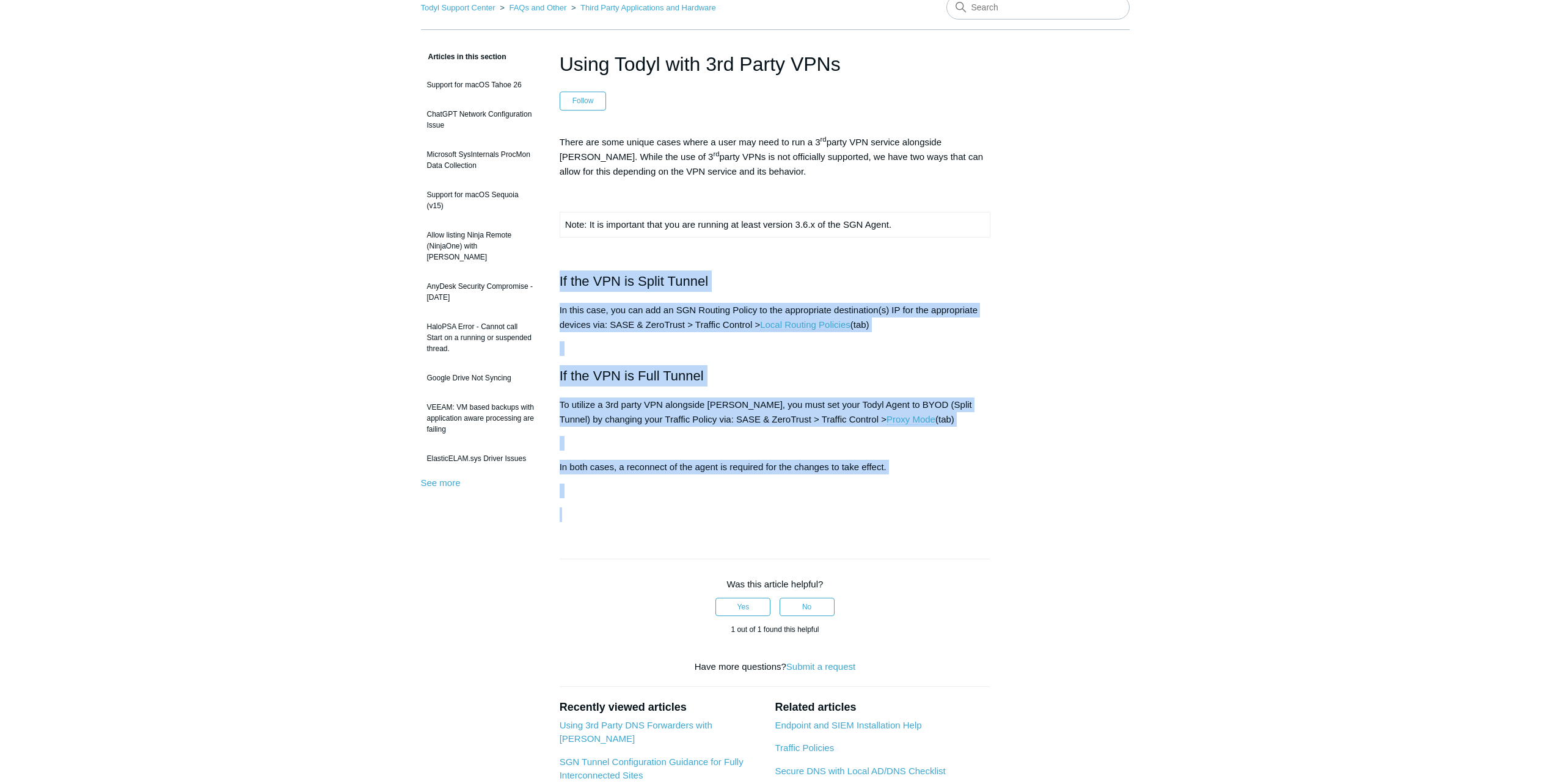
drag, startPoint x: 557, startPoint y: 274, endPoint x: 962, endPoint y: 520, distance: 473.9
click at [962, 520] on article "Using Todyl with 3rd Party VPNs Follow Not yet followed by anyone There are som…" at bounding box center [775, 501] width 468 height 903
drag, startPoint x: 962, startPoint y: 520, endPoint x: 914, endPoint y: 500, distance: 52.0
click at [964, 516] on p at bounding box center [775, 514] width 432 height 15
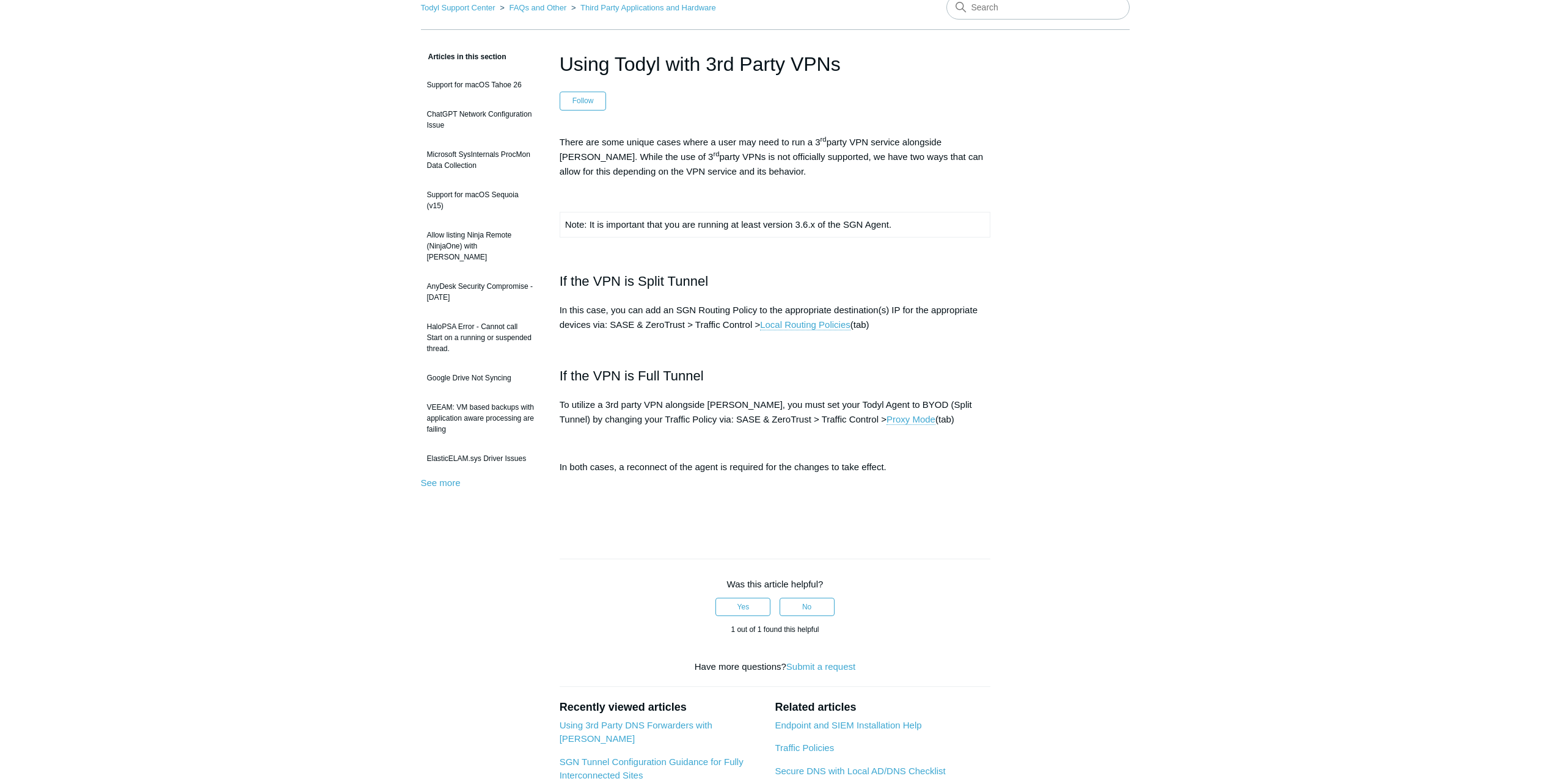
drag, startPoint x: 555, startPoint y: 278, endPoint x: 958, endPoint y: 332, distance: 406.6
click at [958, 332] on article "Using Todyl with 3rd Party VPNs Follow Not yet followed by anyone There are som…" at bounding box center [775, 501] width 468 height 903
click at [623, 320] on p "In this case, you can add an SGN Routing Policy to the appropriate destination(…" at bounding box center [775, 317] width 432 height 29
click at [569, 276] on h2 "If the VPN is Split Tunnel" at bounding box center [775, 281] width 432 height 21
drag, startPoint x: 556, startPoint y: 278, endPoint x: 908, endPoint y: 326, distance: 355.3
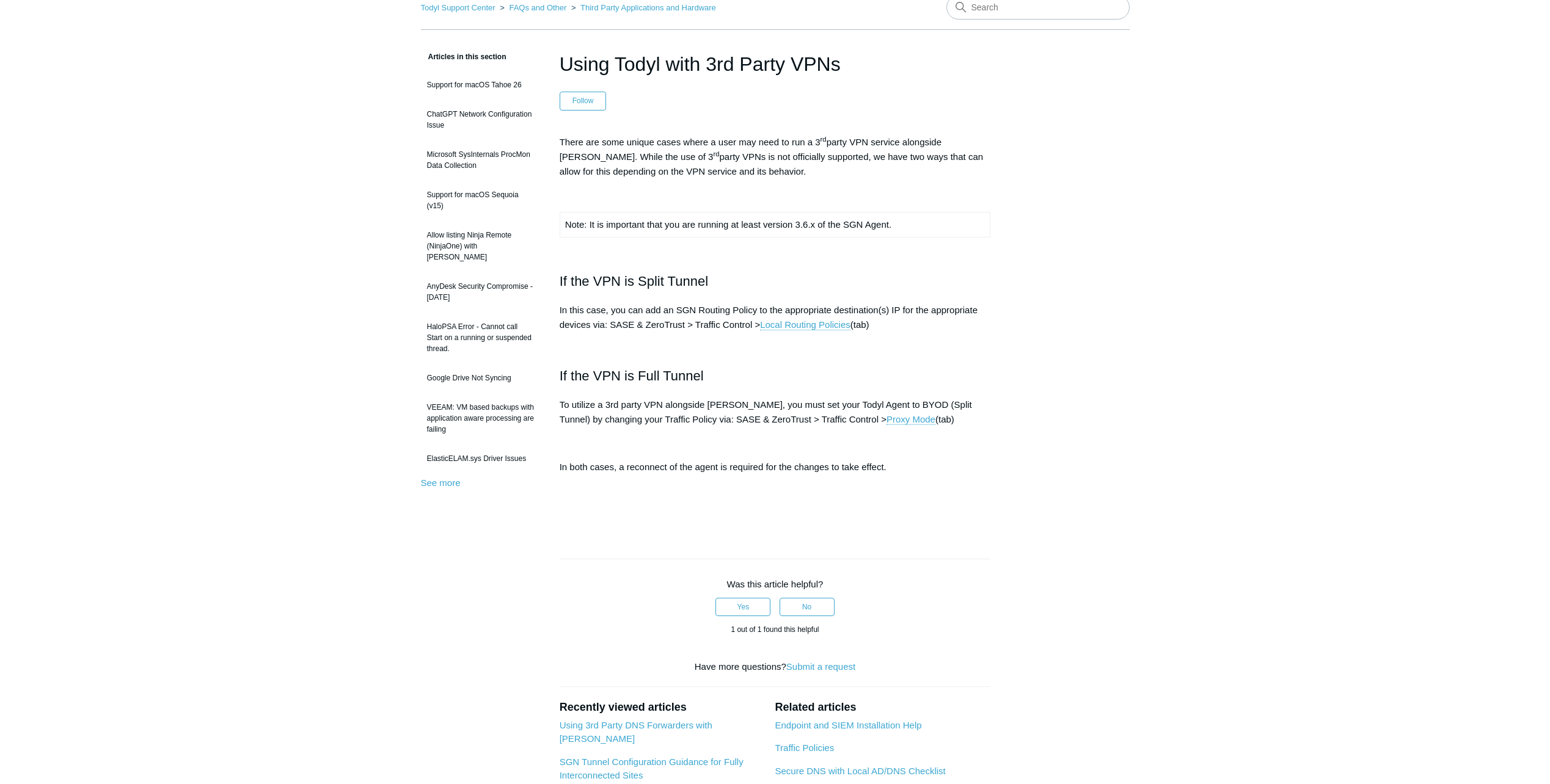
click at [908, 326] on article "Using Todyl with 3rd Party VPNs Follow Not yet followed by anyone There are som…" at bounding box center [775, 501] width 468 height 903
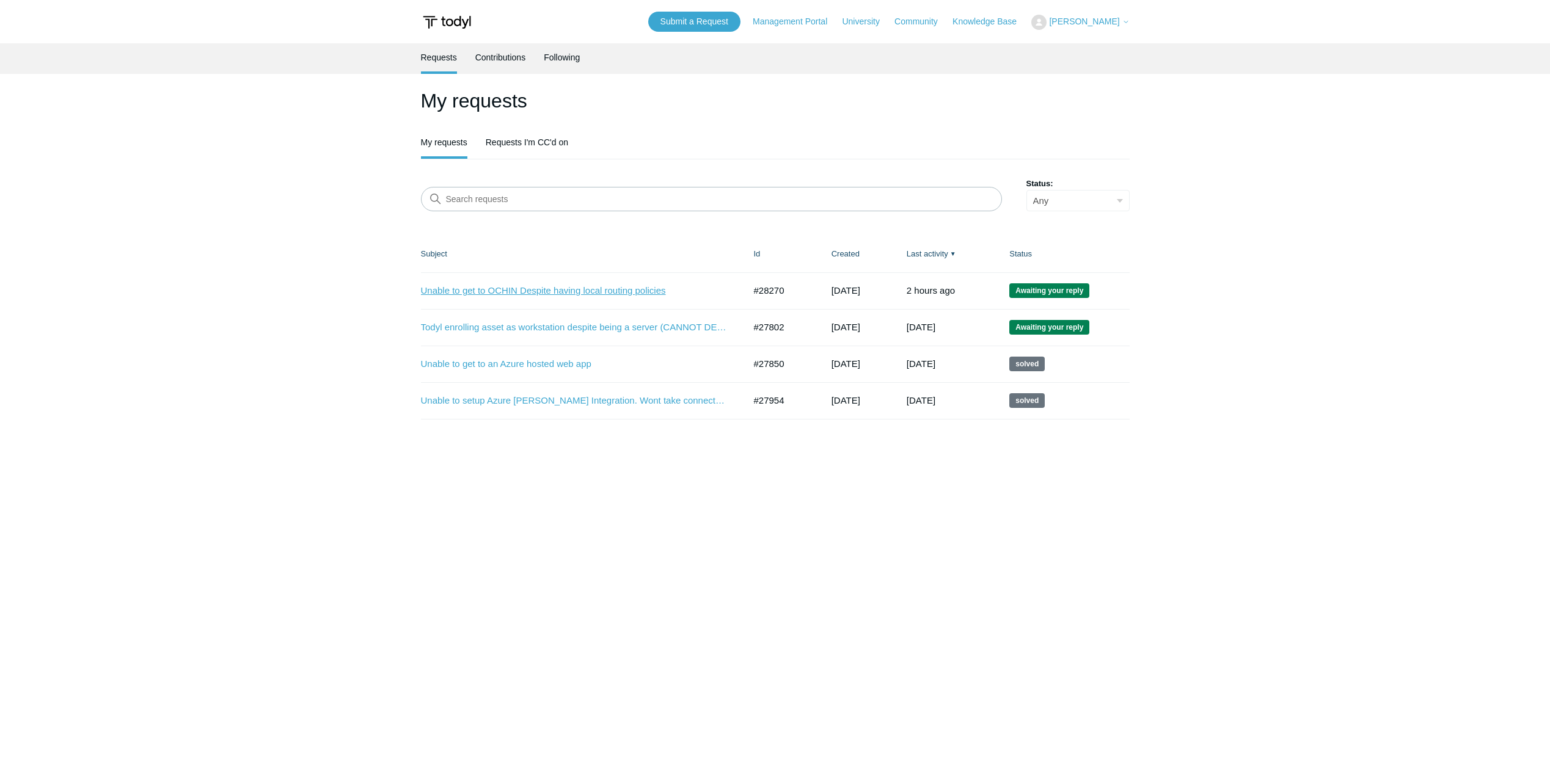
click at [494, 293] on link "Unable to get to OCHIN Despite having local routing policies" at bounding box center [574, 291] width 306 height 14
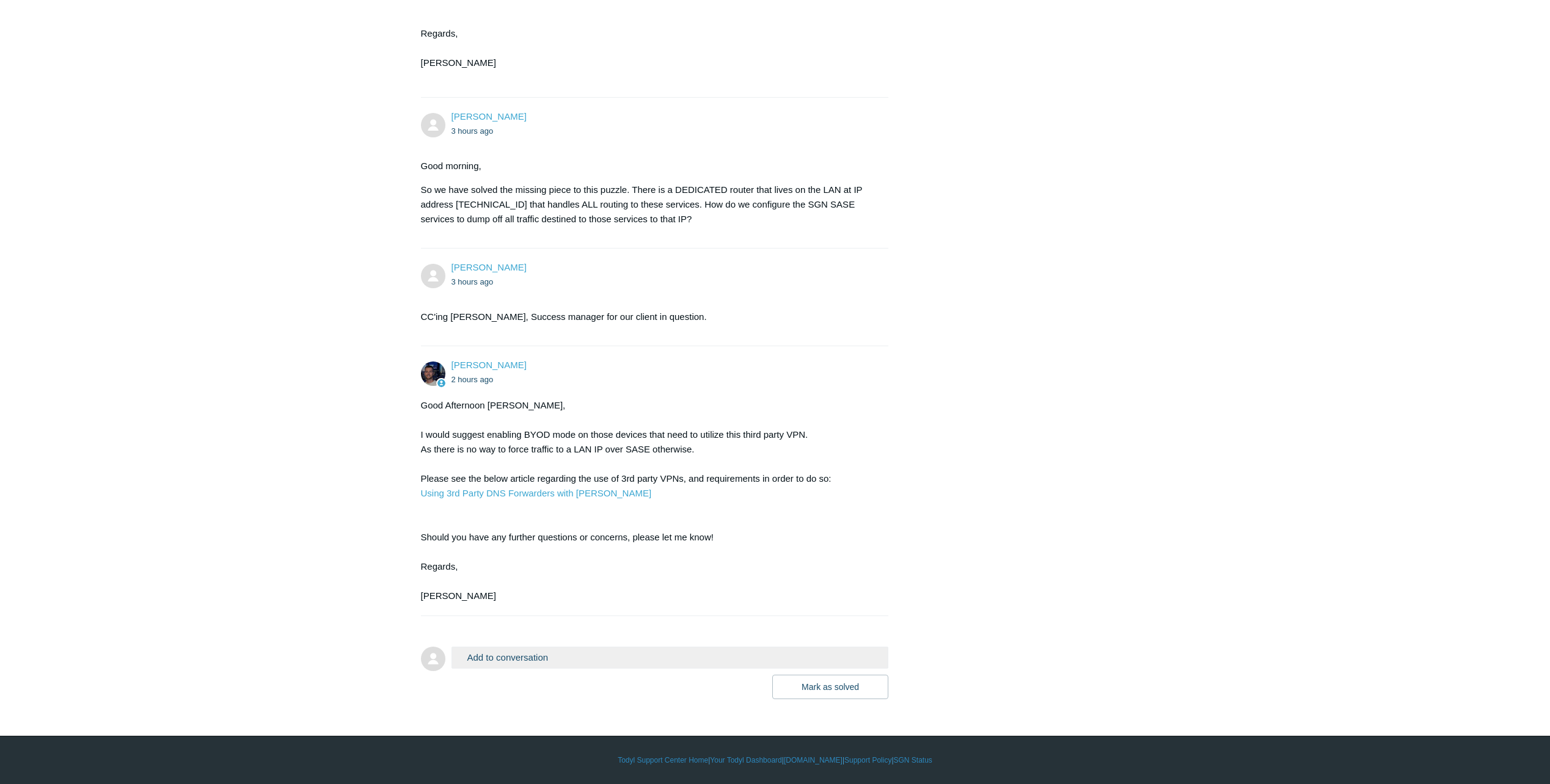
scroll to position [1797, 0]
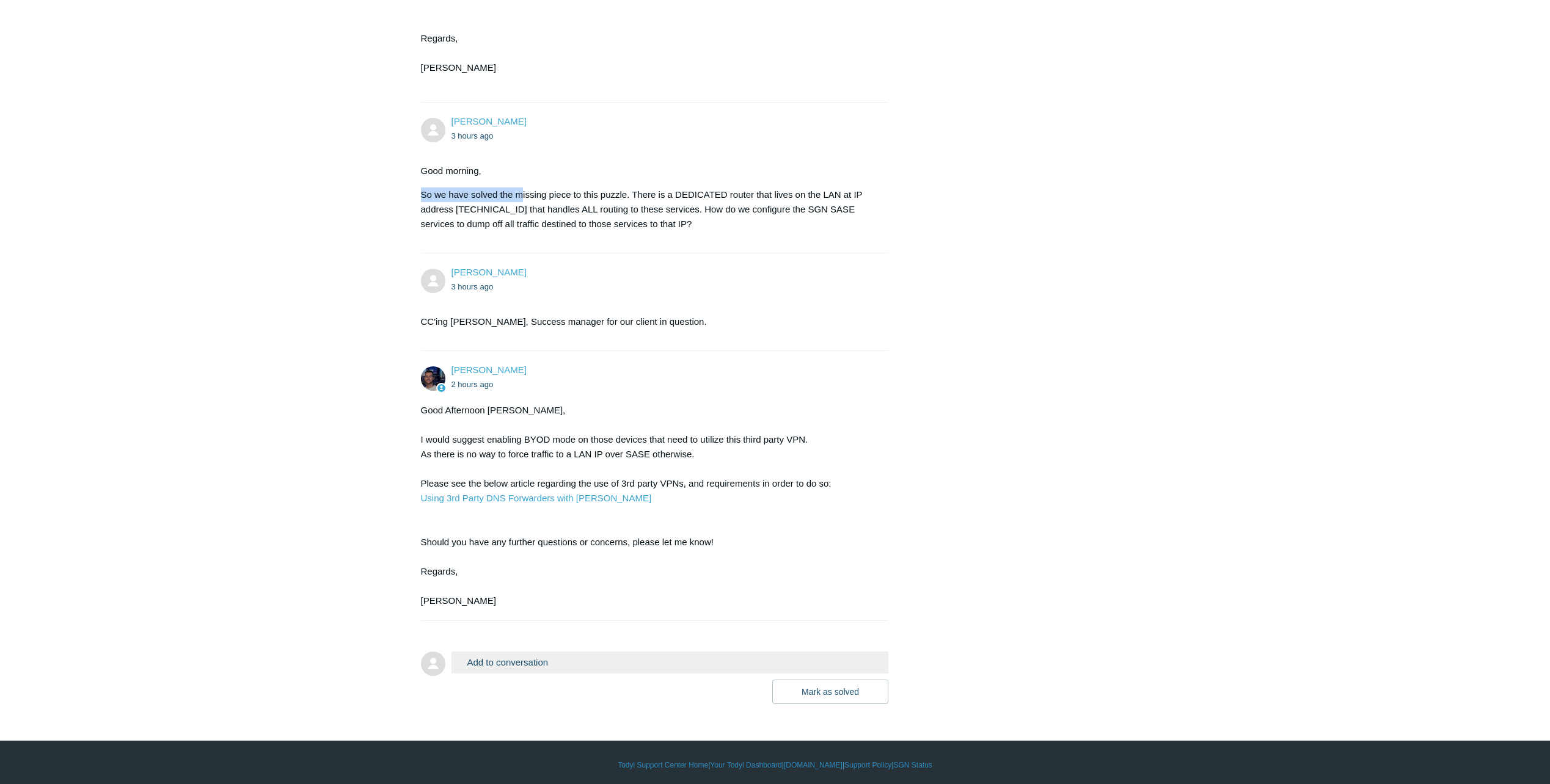
drag, startPoint x: 423, startPoint y: 309, endPoint x: 520, endPoint y: 311, distance: 97.0
click at [520, 232] on p "So we have solved the missing piece to this puzzle. There is a DEDICATED router…" at bounding box center [649, 209] width 456 height 44
drag, startPoint x: 520, startPoint y: 311, endPoint x: 507, endPoint y: 314, distance: 13.3
click at [507, 232] on p "So we have solved the missing piece to this puzzle. There is a DEDICATED router…" at bounding box center [649, 209] width 456 height 44
click at [583, 232] on p "So we have solved the missing piece to this puzzle. There is a DEDICATED router…" at bounding box center [649, 209] width 456 height 44
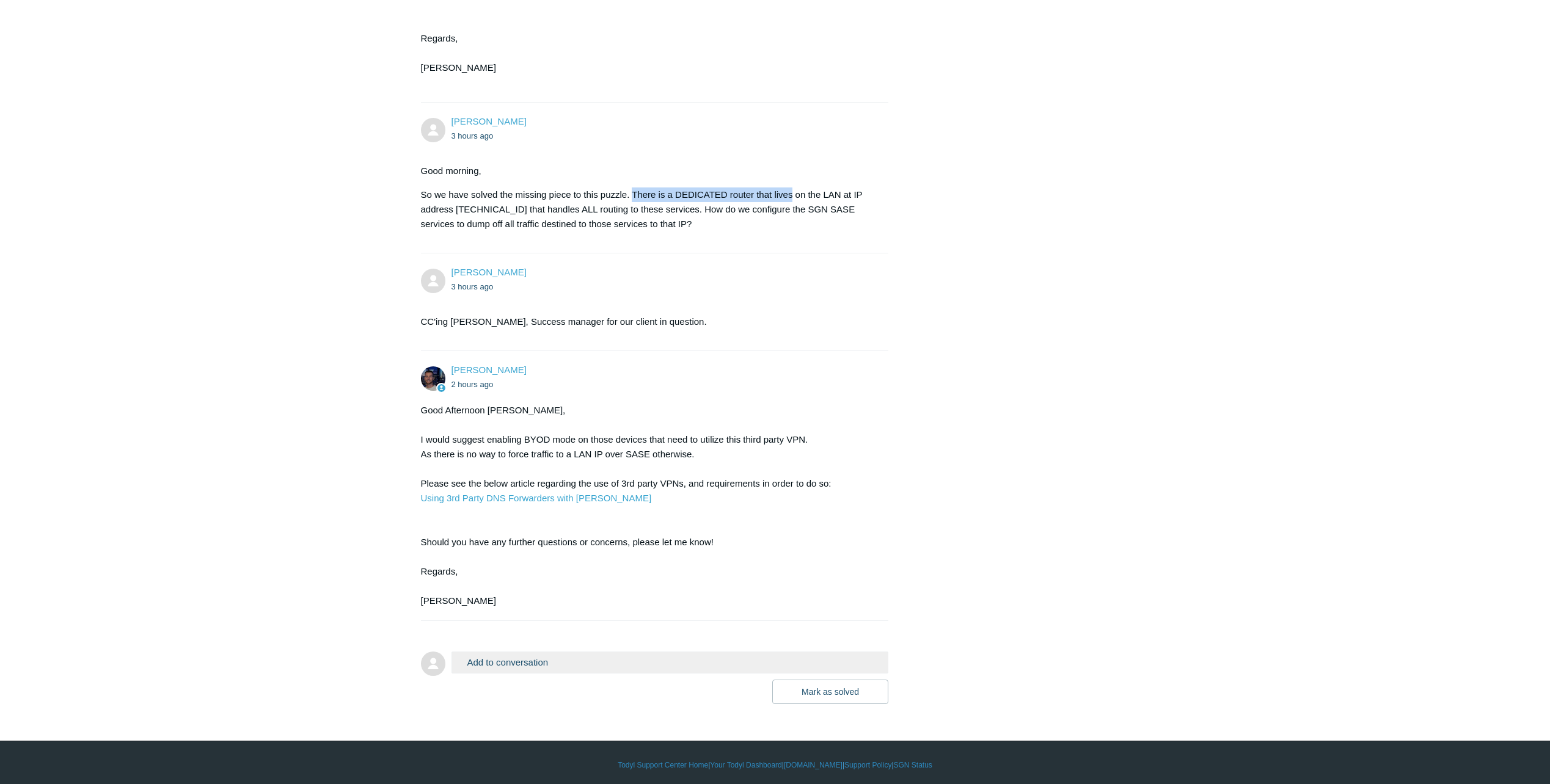
drag, startPoint x: 635, startPoint y: 311, endPoint x: 794, endPoint y: 310, distance: 159.0
click at [794, 232] on p "So we have solved the missing piece to this puzzle. There is a DEDICATED router…" at bounding box center [649, 209] width 456 height 44
drag, startPoint x: 794, startPoint y: 310, endPoint x: 806, endPoint y: 310, distance: 12.0
click at [806, 232] on p "So we have solved the missing piece to this puzzle. There is a DEDICATED router…" at bounding box center [649, 209] width 456 height 44
click at [845, 232] on p "So we have solved the missing piece to this puzzle. There is a DEDICATED router…" at bounding box center [649, 209] width 456 height 44
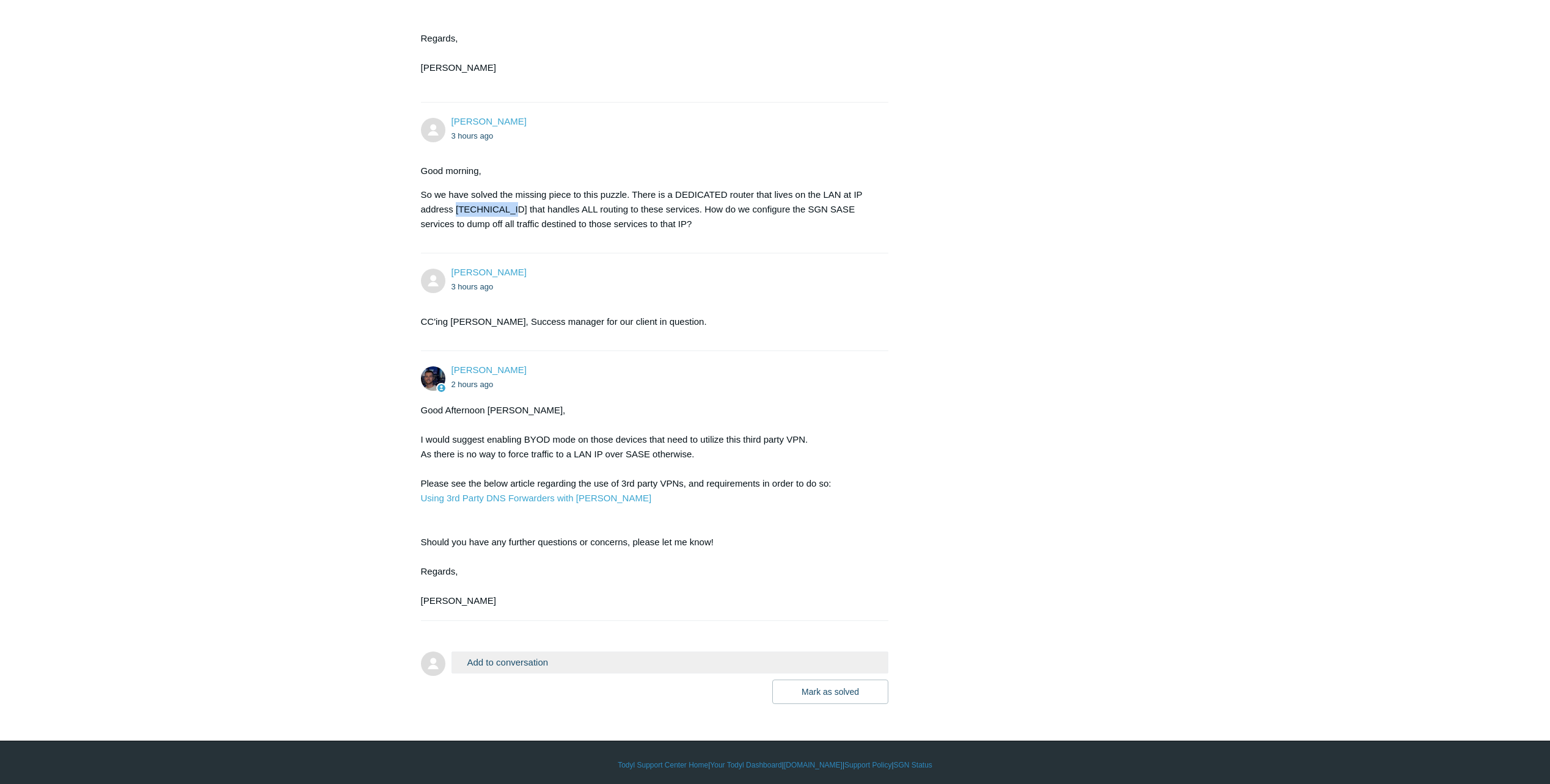
drag, startPoint x: 455, startPoint y: 325, endPoint x: 510, endPoint y: 328, distance: 55.1
click at [510, 232] on p "So we have solved the missing piece to this puzzle. There is a DEDICATED router…" at bounding box center [649, 209] width 456 height 44
drag, startPoint x: 510, startPoint y: 328, endPoint x: 503, endPoint y: 327, distance: 7.1
click at [503, 232] on p "So we have solved the missing piece to this puzzle. There is a DEDICATED router…" at bounding box center [649, 209] width 456 height 44
click at [507, 232] on p "So we have solved the missing piece to this puzzle. There is a DEDICATED router…" at bounding box center [649, 209] width 456 height 44
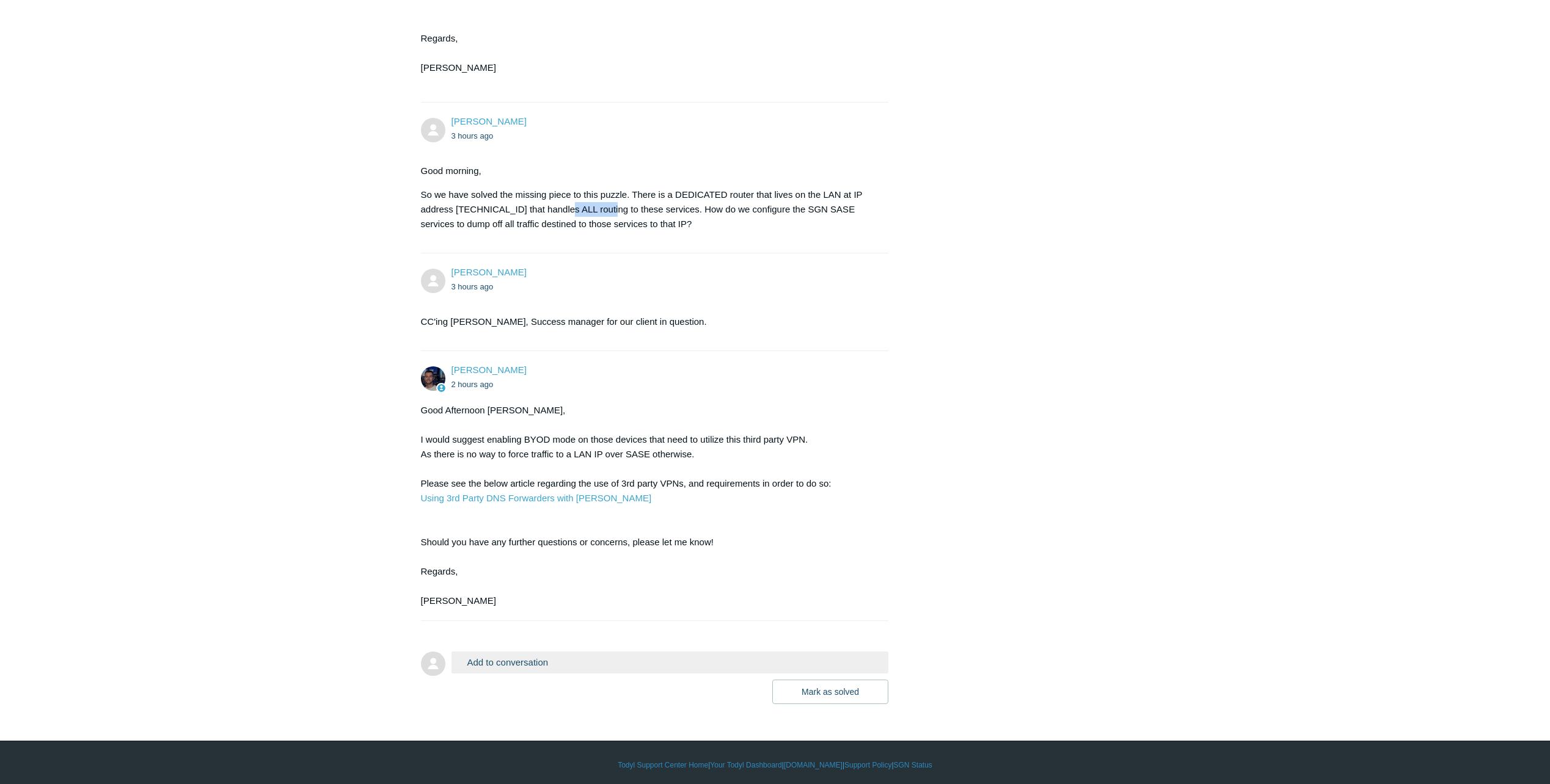
drag, startPoint x: 569, startPoint y: 326, endPoint x: 610, endPoint y: 325, distance: 41.0
click at [610, 232] on p "So we have solved the missing piece to this puzzle. There is a DEDICATED router…" at bounding box center [649, 209] width 456 height 44
drag, startPoint x: 610, startPoint y: 325, endPoint x: 630, endPoint y: 327, distance: 20.1
click at [630, 232] on p "So we have solved the missing piece to this puzzle. There is a DEDICATED router…" at bounding box center [649, 209] width 456 height 44
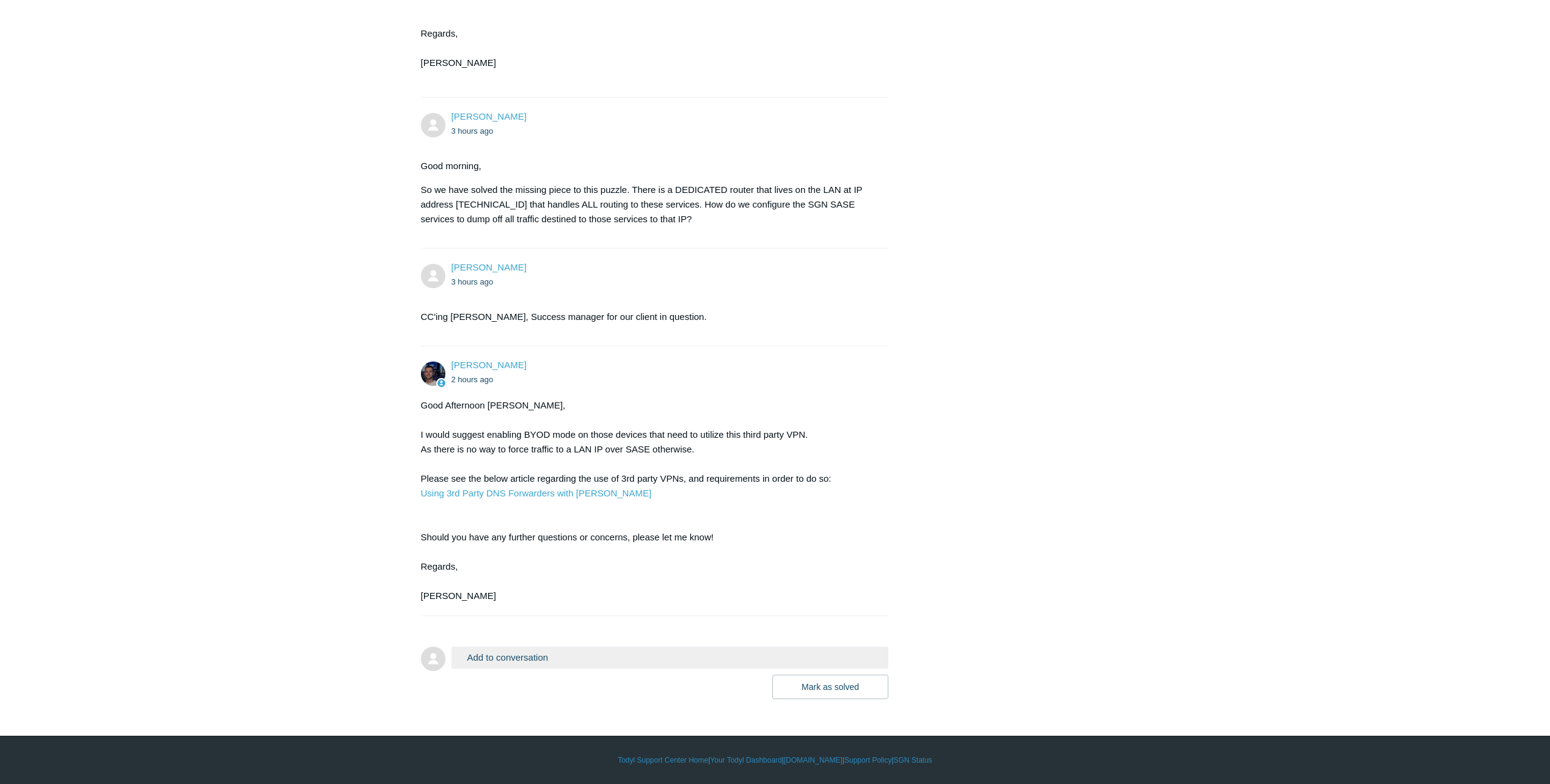
scroll to position [1919, 0]
drag, startPoint x: 421, startPoint y: 433, endPoint x: 611, endPoint y: 440, distance: 190.1
click at [610, 440] on div "Good Afternoon [PERSON_NAME], I would suggest enabling BYOD mode on those devic…" at bounding box center [649, 502] width 456 height 206
drag, startPoint x: 611, startPoint y: 440, endPoint x: 682, endPoint y: 436, distance: 71.1
click at [682, 436] on div "Good Afternoon [PERSON_NAME], I would suggest enabling BYOD mode on those devic…" at bounding box center [649, 502] width 456 height 206
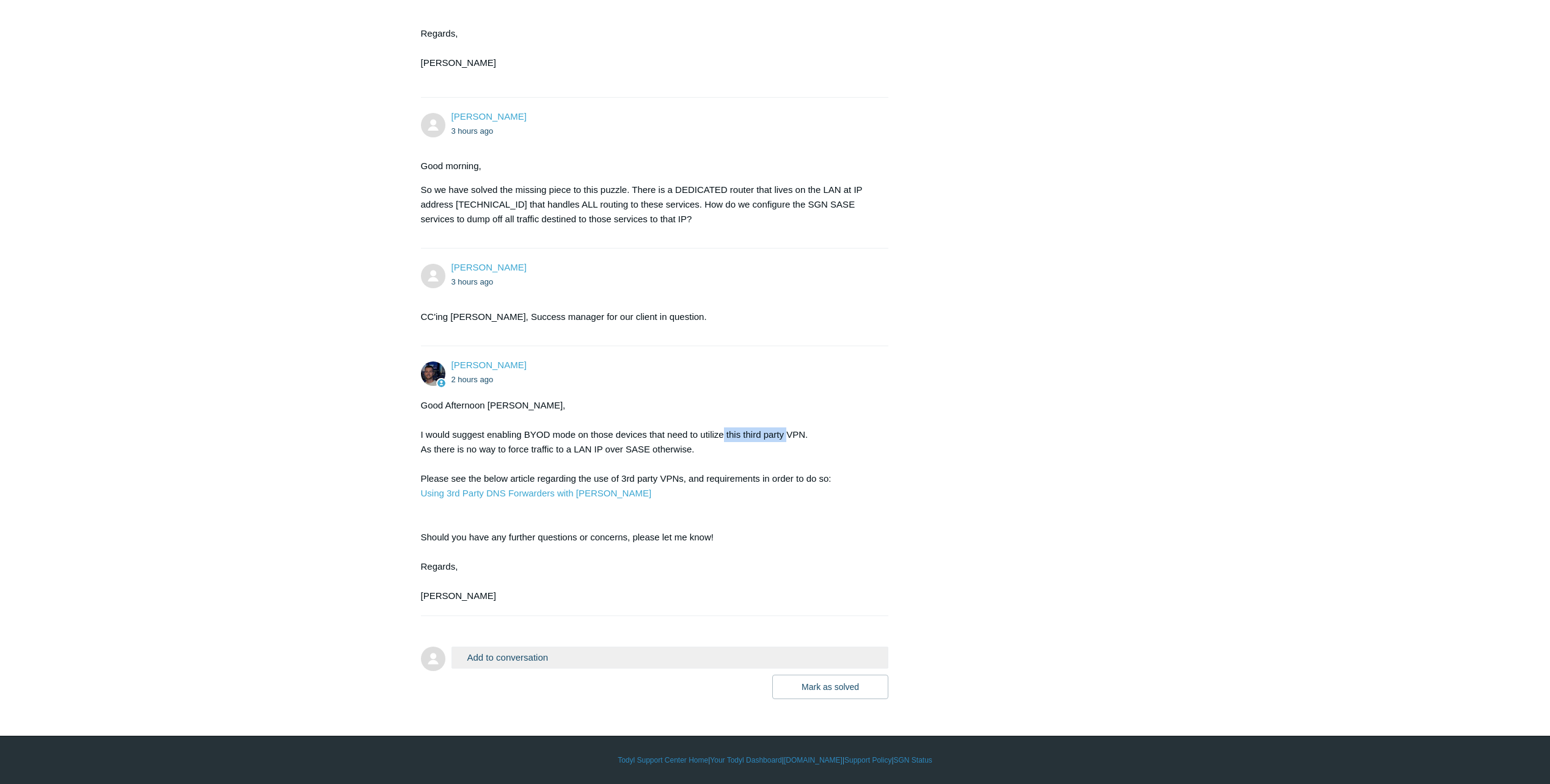
drag, startPoint x: 727, startPoint y: 435, endPoint x: 789, endPoint y: 437, distance: 62.0
click at [789, 437] on div "Good Afternoon [PERSON_NAME], I would suggest enabling BYOD mode on those devic…" at bounding box center [649, 502] width 456 height 206
drag, startPoint x: 789, startPoint y: 437, endPoint x: 694, endPoint y: 433, distance: 95.1
click at [685, 433] on div "Good Afternoon [PERSON_NAME], I would suggest enabling BYOD mode on those devic…" at bounding box center [649, 502] width 456 height 206
click at [783, 437] on div "Good Afternoon [PERSON_NAME], I would suggest enabling BYOD mode on those devic…" at bounding box center [649, 502] width 456 height 206
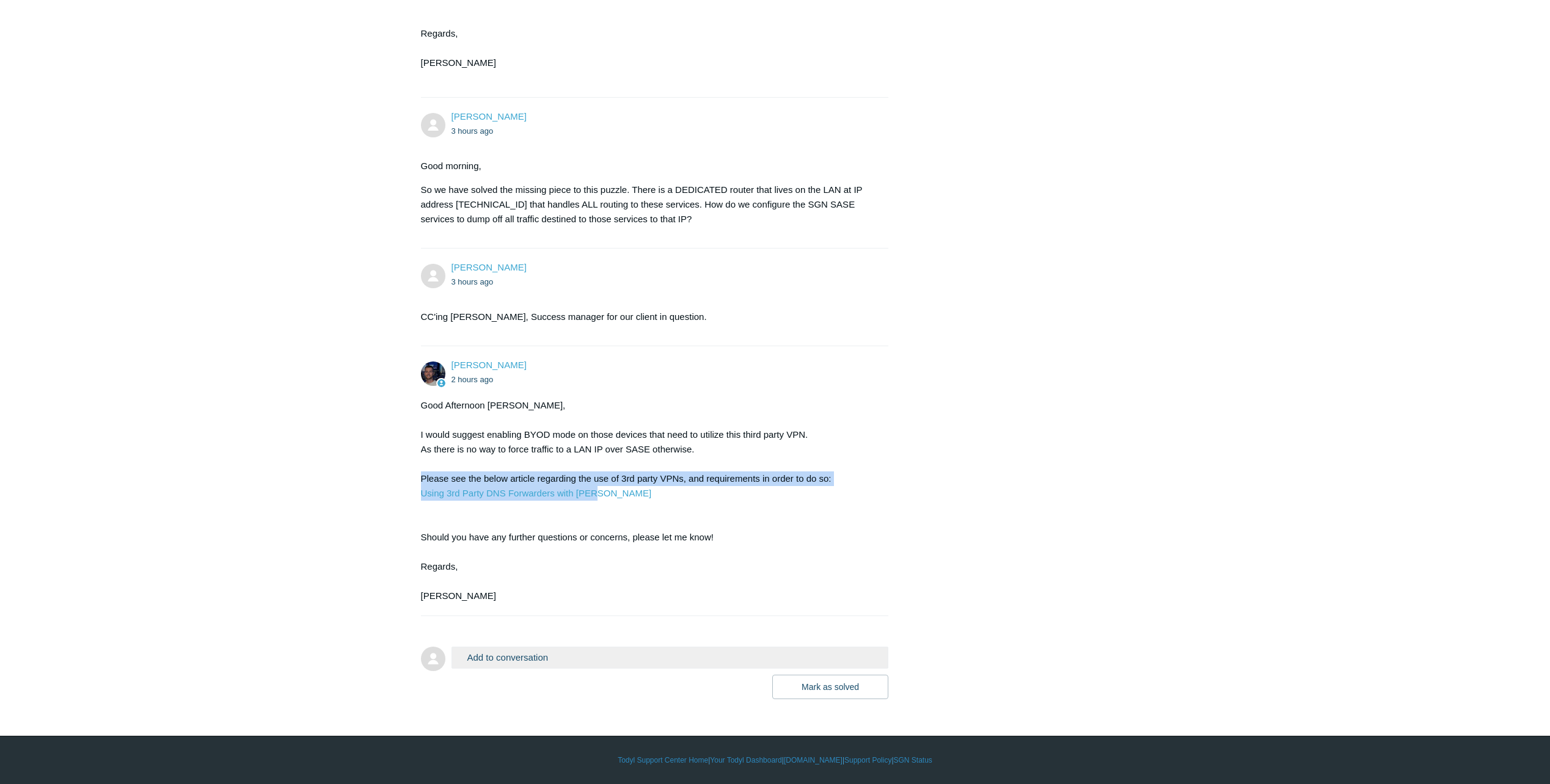
drag, startPoint x: 418, startPoint y: 477, endPoint x: 649, endPoint y: 496, distance: 231.8
drag, startPoint x: 649, startPoint y: 496, endPoint x: 622, endPoint y: 501, distance: 27.5
click at [622, 501] on div "Good Afternoon [PERSON_NAME], I would suggest enabling BYOD mode on those devic…" at bounding box center [649, 502] width 456 height 206
drag, startPoint x: 425, startPoint y: 475, endPoint x: 636, endPoint y: 499, distance: 212.4
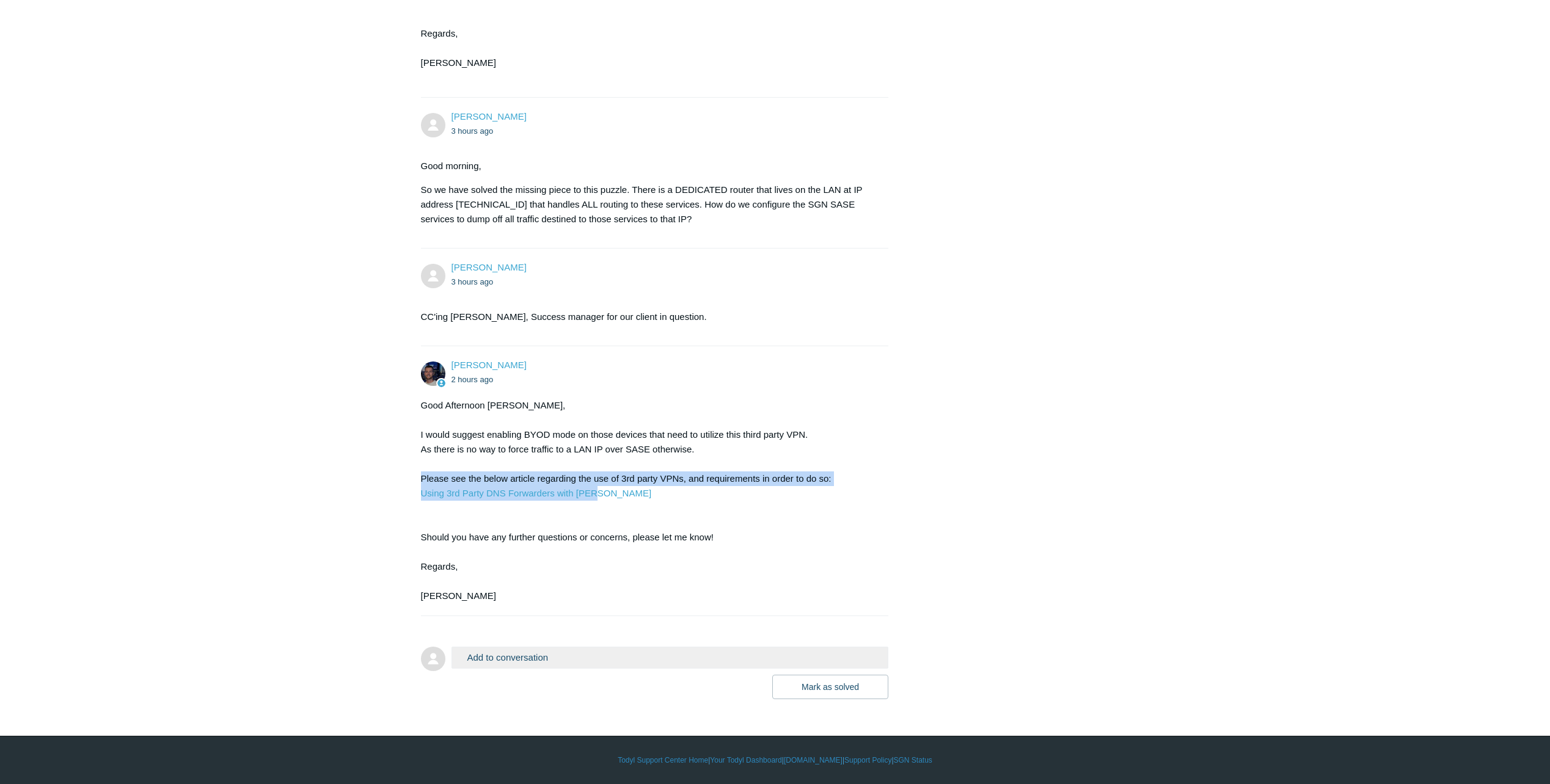
click at [636, 499] on div "Good Afternoon [PERSON_NAME], I would suggest enabling BYOD mode on those devic…" at bounding box center [649, 502] width 456 height 206
click at [478, 477] on div "Good Afternoon [PERSON_NAME], I would suggest enabling BYOD mode on those devic…" at bounding box center [649, 502] width 456 height 206
drag, startPoint x: 419, startPoint y: 432, endPoint x: 728, endPoint y: 452, distance: 309.6
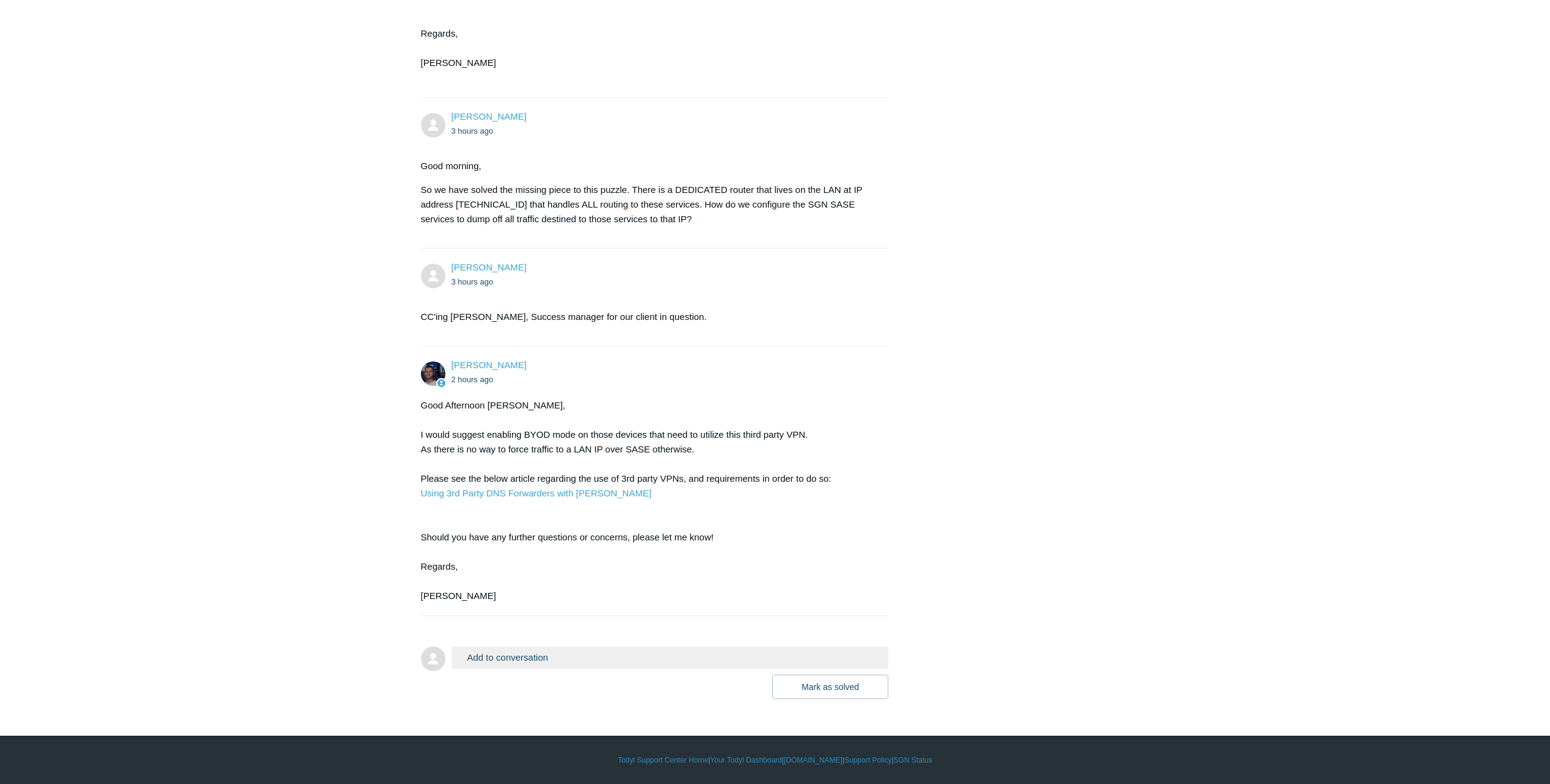
drag, startPoint x: 728, startPoint y: 452, endPoint x: 559, endPoint y: 432, distance: 170.2
click at [559, 432] on div "Good Afternoon [PERSON_NAME], I would suggest enabling BYOD mode on those devic…" at bounding box center [649, 502] width 456 height 206
click at [684, 438] on div "Good Afternoon [PERSON_NAME], I would suggest enabling BYOD mode on those devic…" at bounding box center [649, 502] width 456 height 206
click at [421, 433] on div "Good Afternoon [PERSON_NAME], I would suggest enabling BYOD mode on those devic…" at bounding box center [649, 502] width 456 height 206
